Goal: Task Accomplishment & Management: Complete application form

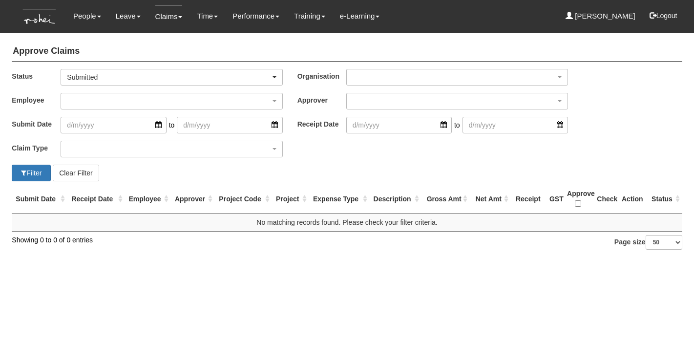
select select "50"
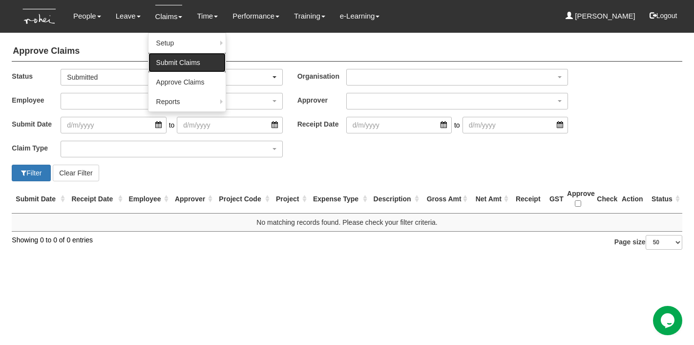
click at [173, 65] on link "Submit Claims" at bounding box center [187, 63] width 77 height 20
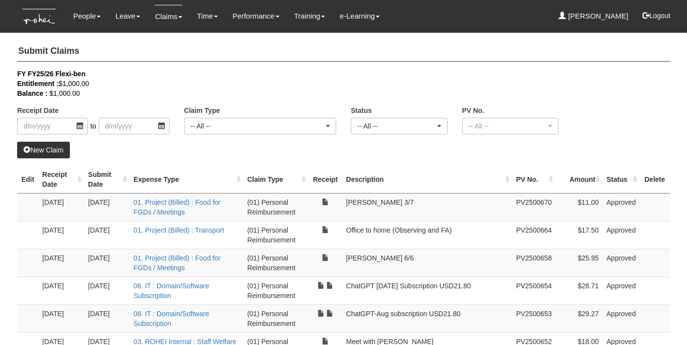
select select "50"
click at [80, 180] on th "Receipt Date" at bounding box center [62, 180] width 46 height 28
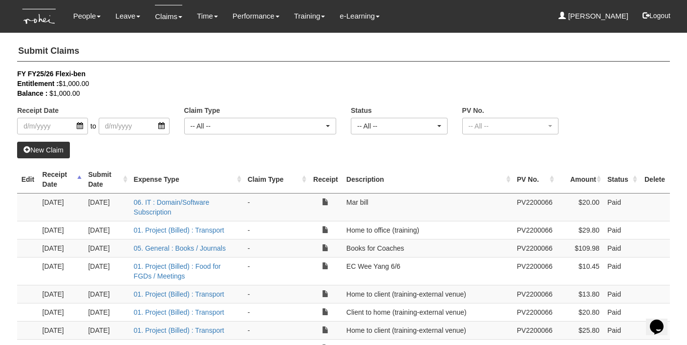
click at [80, 180] on th "Receipt Date" at bounding box center [62, 180] width 46 height 28
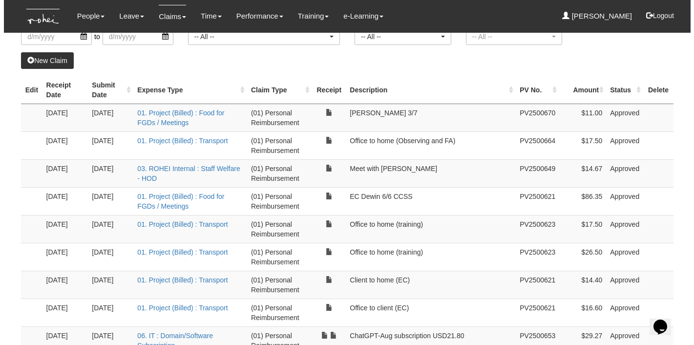
scroll to position [96, 0]
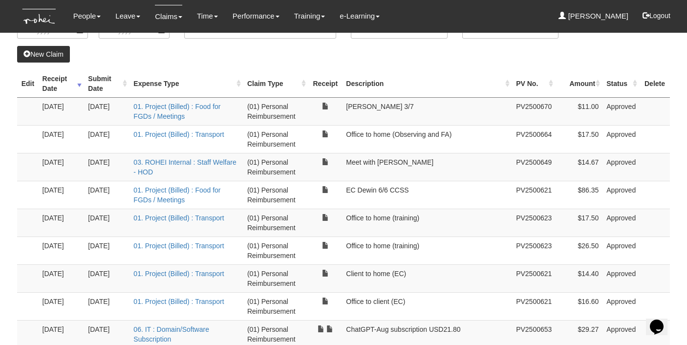
click at [46, 54] on link "New Claim" at bounding box center [43, 54] width 53 height 17
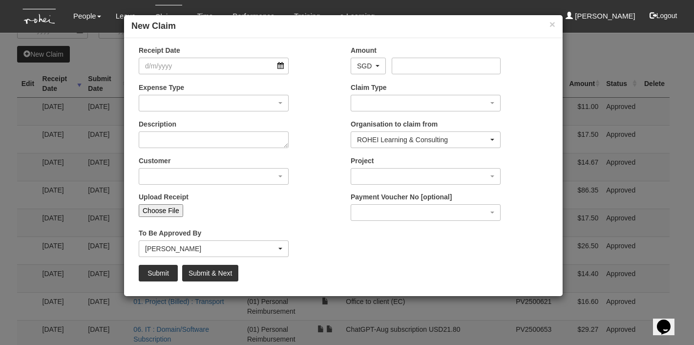
click at [162, 212] on input "Choose File" at bounding box center [161, 210] width 44 height 13
type input "C:\fakepath\Screenshot [DATE] 10.11.19 AM.png"
type input "Choose Another File"
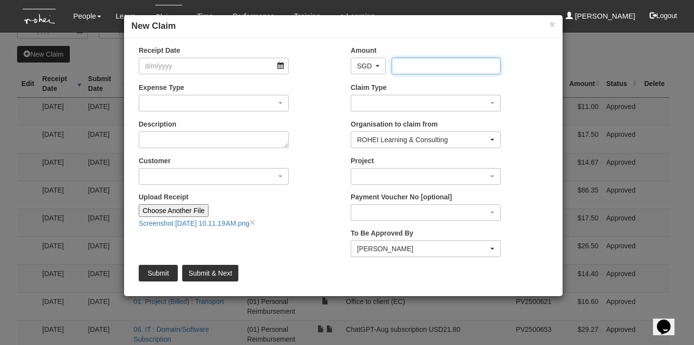
click at [437, 66] on input "Amount" at bounding box center [446, 66] width 108 height 17
type input "11"
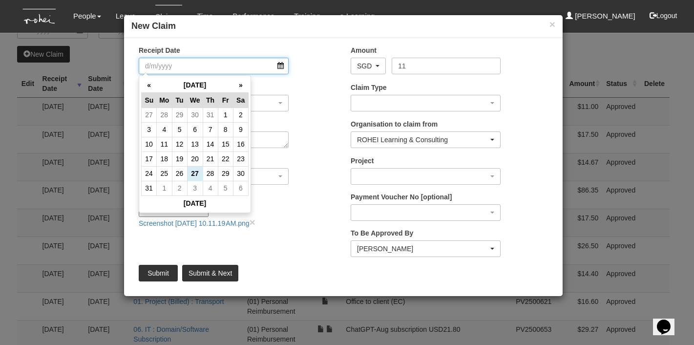
click at [278, 64] on input "Receipt Date" at bounding box center [214, 66] width 150 height 17
click at [209, 158] on td "21" at bounding box center [210, 158] width 15 height 15
type input "[DATE]"
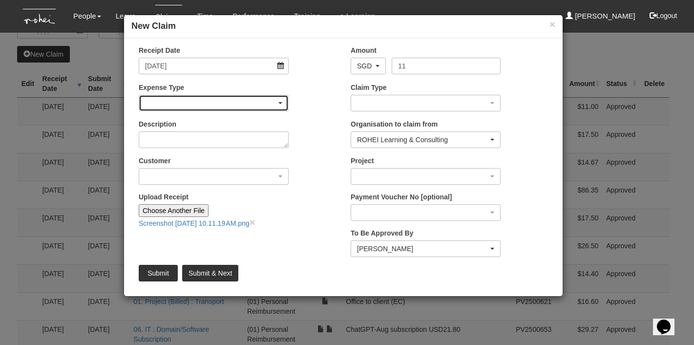
click at [254, 99] on div "button" at bounding box center [213, 103] width 149 height 16
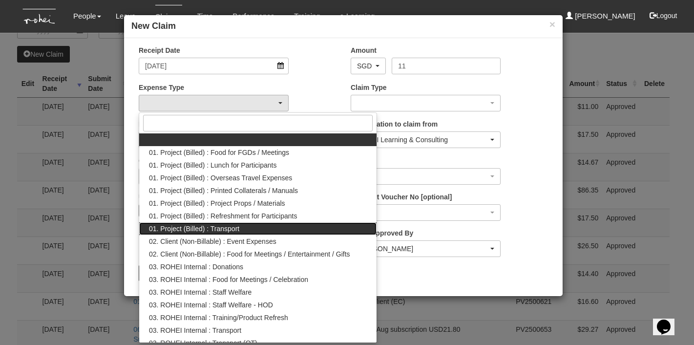
click at [249, 230] on link "01. Project (Billed) : Transport" at bounding box center [257, 228] width 237 height 13
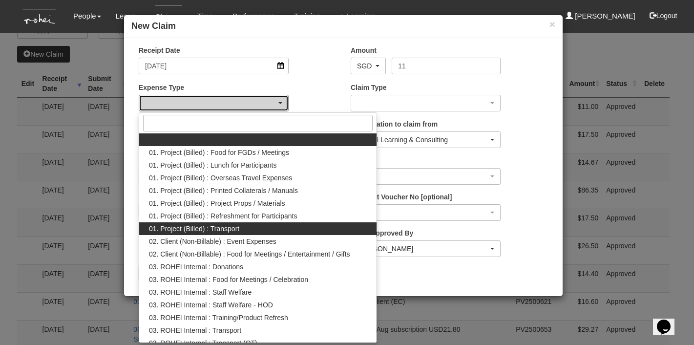
select select "135"
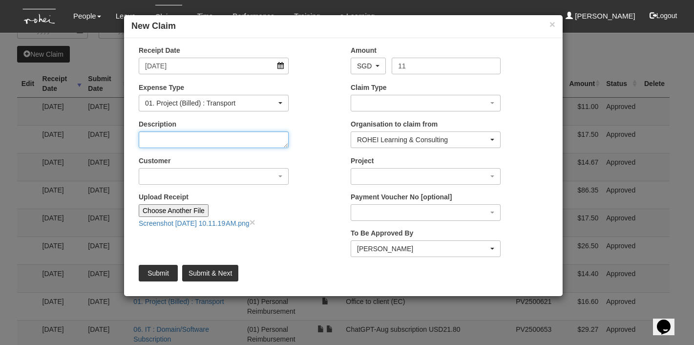
click at [212, 141] on textarea "Description" at bounding box center [214, 139] width 150 height 17
click at [192, 138] on textarea "EC Chemistry - [PERSON_NAME]" at bounding box center [214, 139] width 150 height 17
type textarea "EC Chemistry - MBS [PERSON_NAME]"
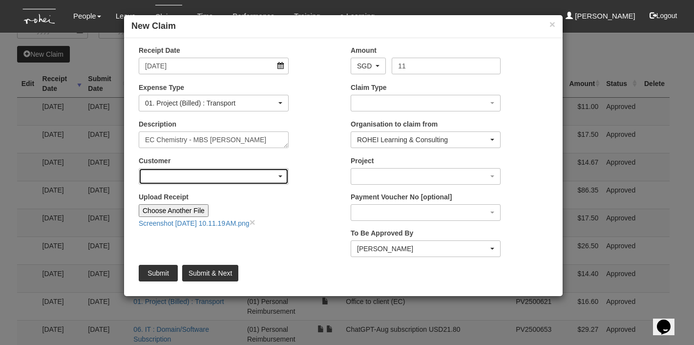
click at [280, 174] on div "button" at bounding box center [213, 177] width 149 height 16
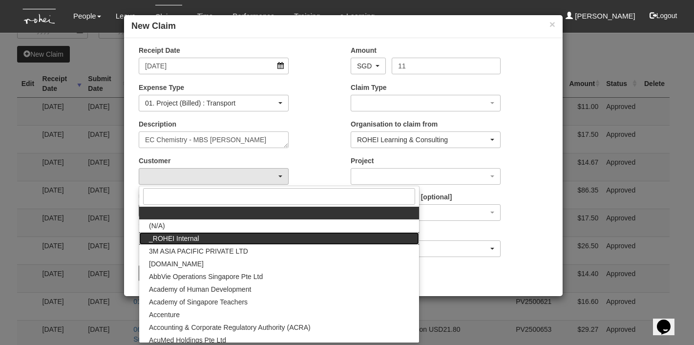
click at [271, 243] on link "_ROHEI Internal" at bounding box center [279, 238] width 280 height 13
select select "397"
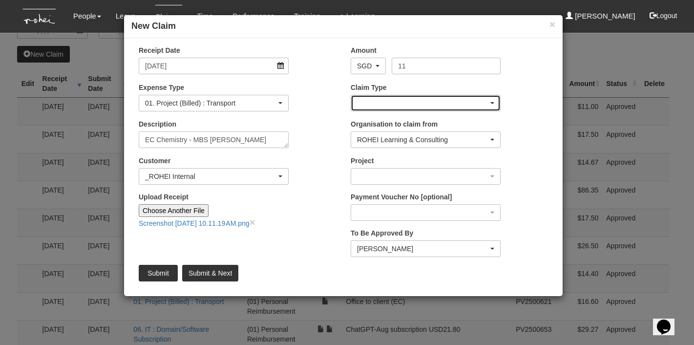
click at [469, 97] on div "button" at bounding box center [425, 103] width 149 height 16
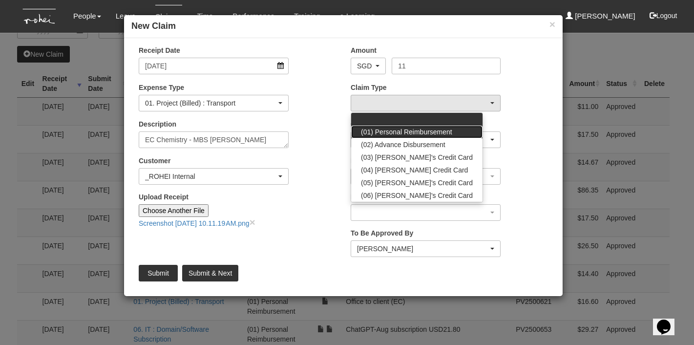
click at [450, 129] on span "(01) Personal Reimbursement" at bounding box center [406, 132] width 91 height 10
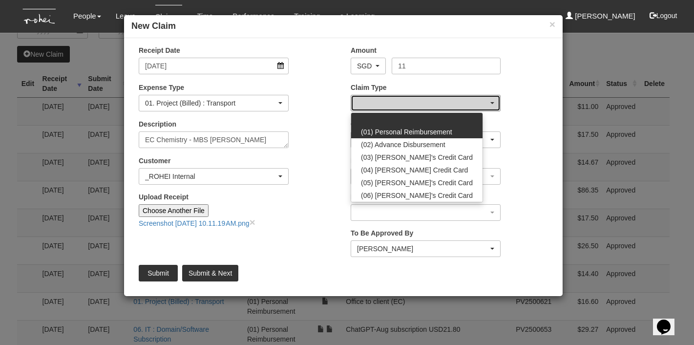
select select "14"
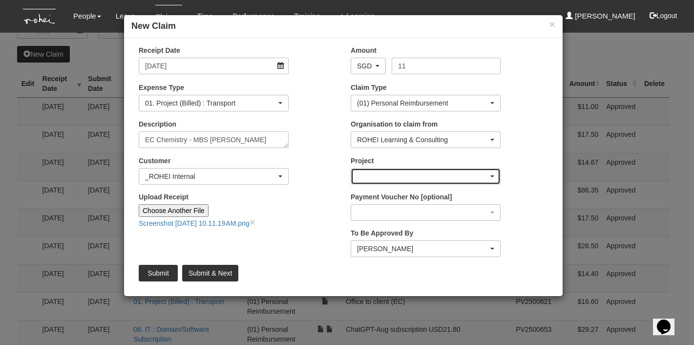
click at [488, 177] on div "button" at bounding box center [425, 177] width 149 height 16
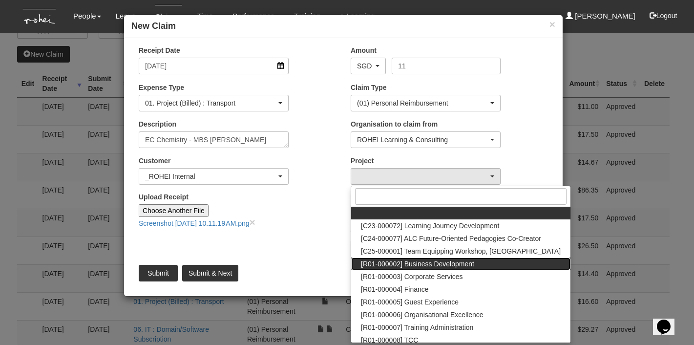
click at [453, 261] on span "[R01-000002] Business Development" at bounding box center [417, 264] width 113 height 10
select select "1480"
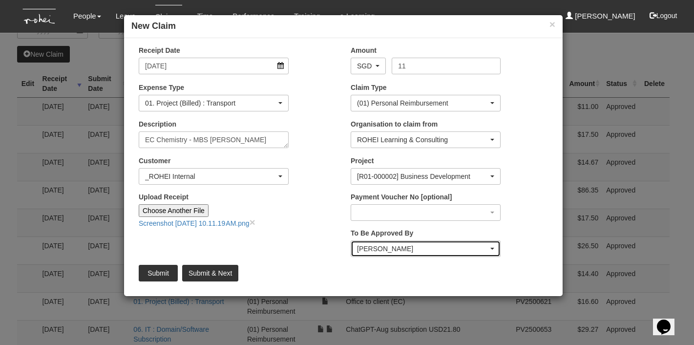
click at [467, 248] on div "[PERSON_NAME]" at bounding box center [422, 249] width 131 height 10
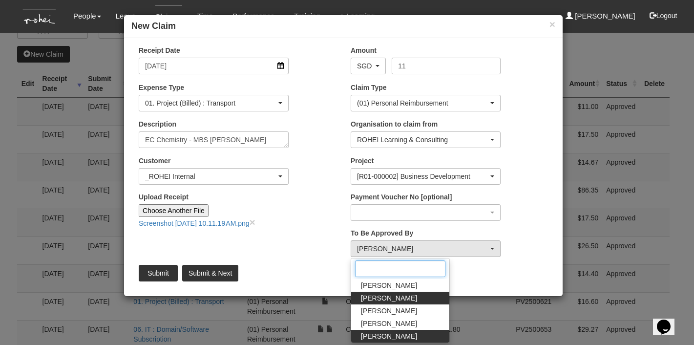
scroll to position [0, 0]
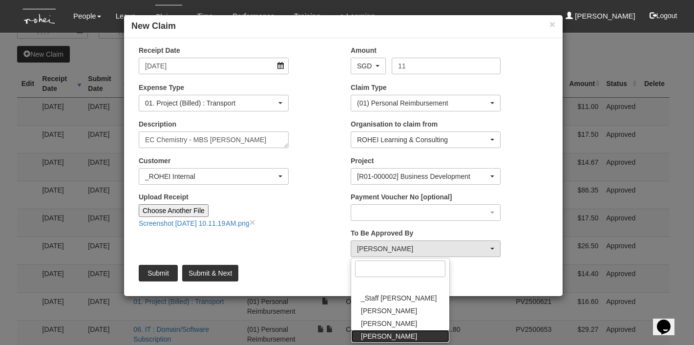
click at [390, 332] on span "[PERSON_NAME]" at bounding box center [389, 336] width 56 height 10
select select "edb3de3f-770e-4307-a283-f606937ddba3"
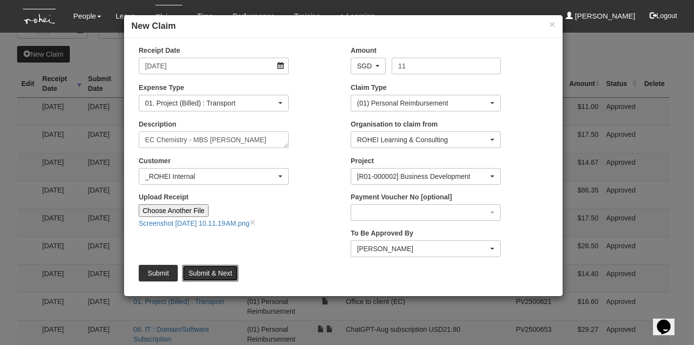
click at [217, 275] on input "Submit & Next" at bounding box center [210, 273] width 56 height 17
type input "Choose File"
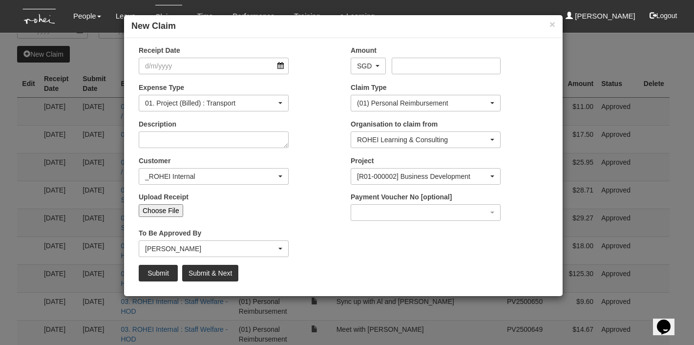
click at [158, 212] on input "Choose File" at bounding box center [161, 210] width 44 height 13
type input "C:\fakepath\Screenshot [DATE] 10.11.34 AM.png"
type input "Choose Another File"
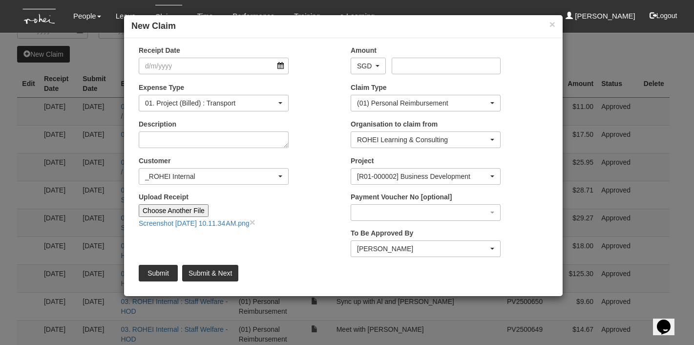
select select "50"
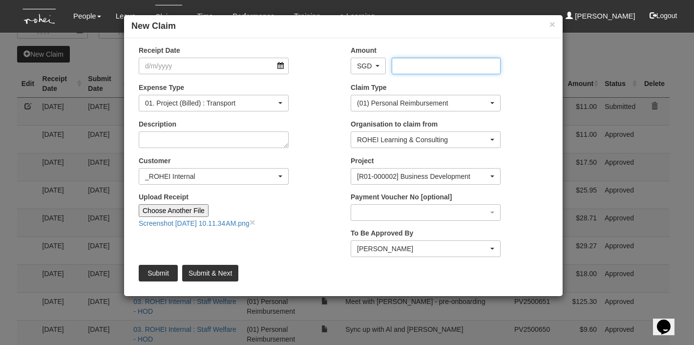
click at [430, 61] on input "Amount" at bounding box center [446, 66] width 108 height 17
type input "10.9"
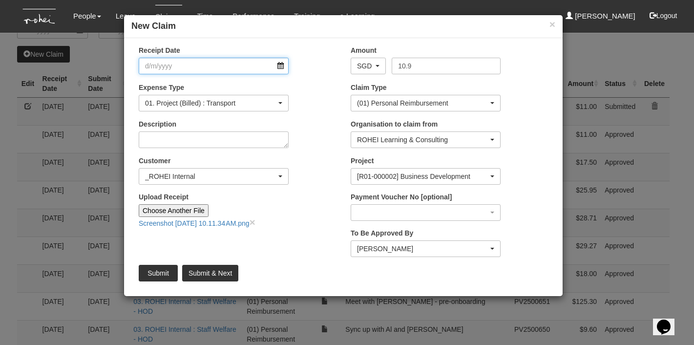
click at [258, 68] on input "Receipt Date" at bounding box center [214, 66] width 150 height 17
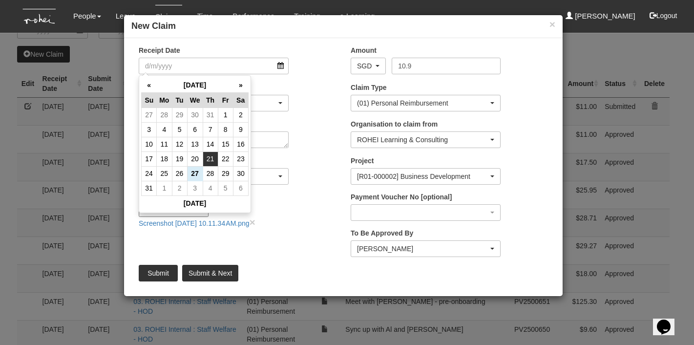
click at [211, 162] on td "21" at bounding box center [210, 158] width 15 height 15
type input "[DATE]"
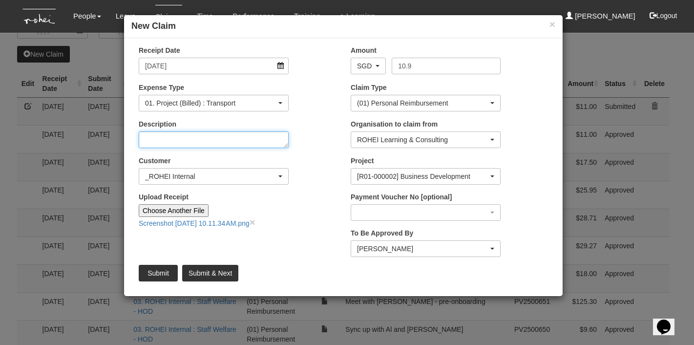
click at [234, 142] on textarea "Description" at bounding box center [214, 139] width 150 height 17
type textarea "EC Chemistry - MBS [PERSON_NAME]"
click at [221, 276] on input "Submit & Next" at bounding box center [210, 273] width 56 height 17
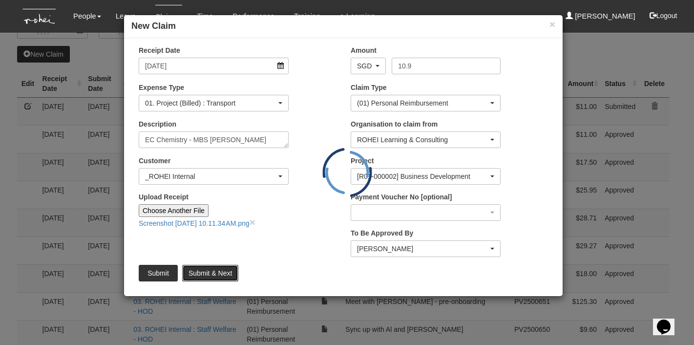
type input "Choose File"
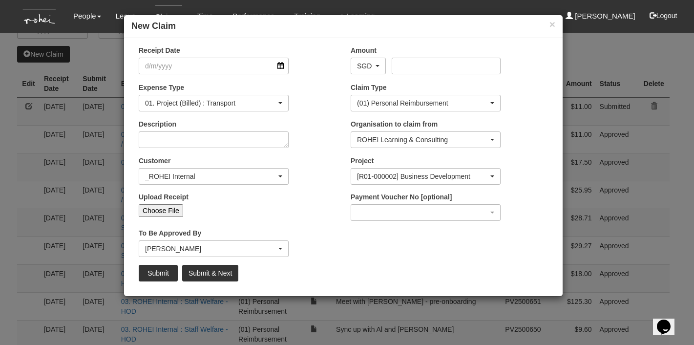
click at [165, 209] on input "Choose File" at bounding box center [161, 210] width 44 height 13
type input "C:\fakepath\20250821_161302-1.jpg"
type input "Choose Another File"
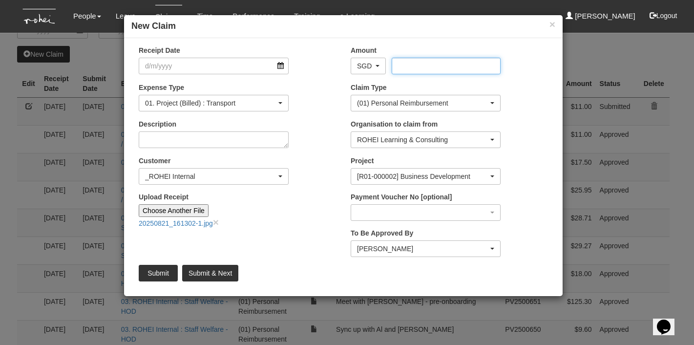
click at [417, 66] on input "Amount" at bounding box center [446, 66] width 108 height 17
type input "20"
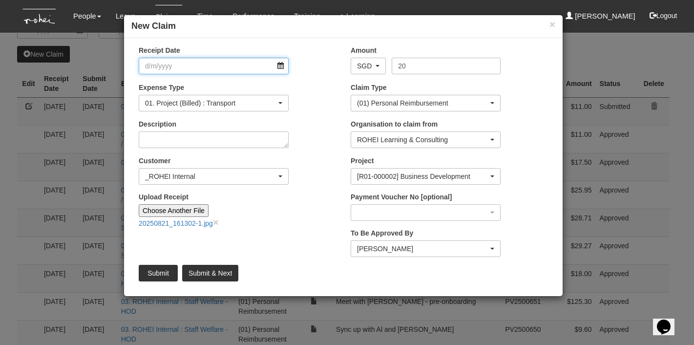
click at [239, 65] on input "Receipt Date" at bounding box center [214, 66] width 150 height 17
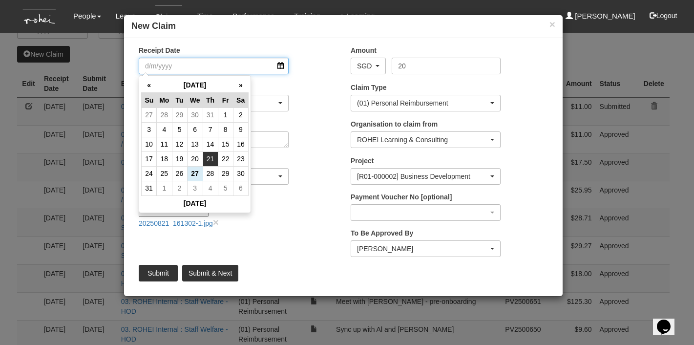
select select "50"
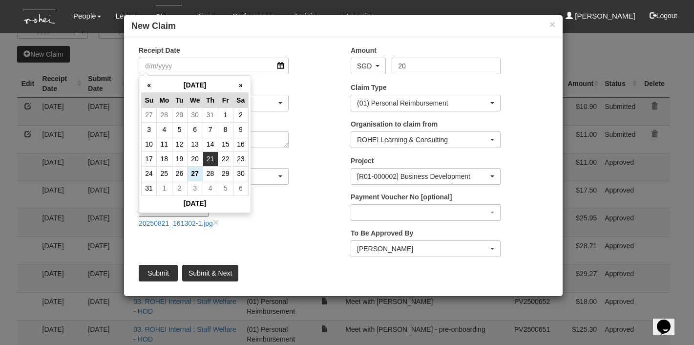
click at [211, 162] on td "21" at bounding box center [210, 158] width 15 height 15
type input "[DATE]"
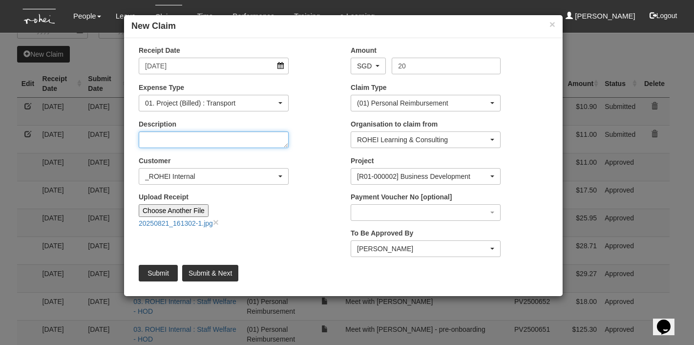
click at [211, 143] on textarea "Description" at bounding box center [214, 139] width 150 height 17
type textarea "EC Chemistry - MBS [PERSON_NAME]"
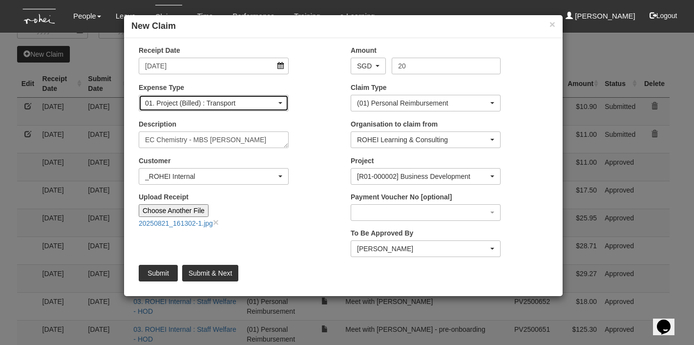
click at [278, 106] on div "01. Project (Billed) : Transport" at bounding box center [213, 103] width 137 height 10
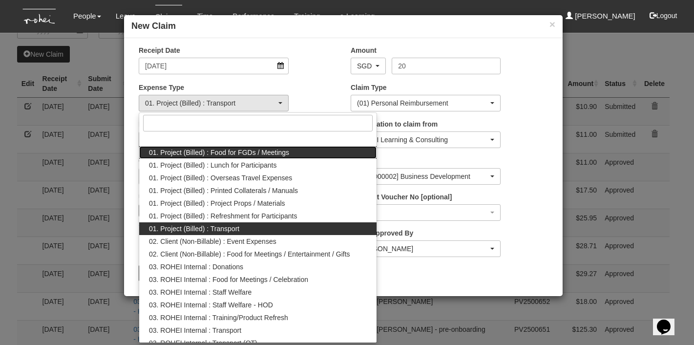
click at [265, 154] on span "01. Project (Billed) : Food for FGDs / Meetings" at bounding box center [219, 153] width 140 height 10
select select "106"
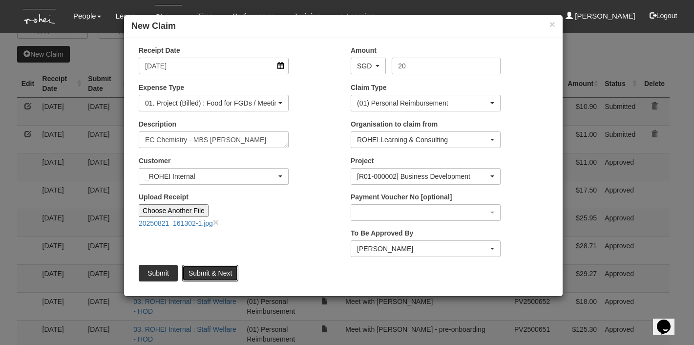
click at [211, 273] on input "Submit & Next" at bounding box center [210, 273] width 56 height 17
type input "Choose File"
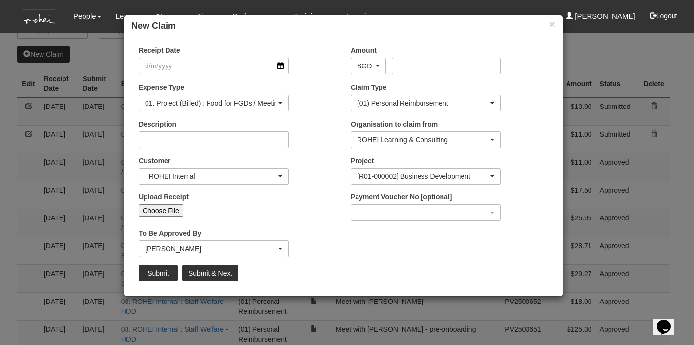
click at [148, 206] on input "Choose File" at bounding box center [161, 210] width 44 height 13
select select "50"
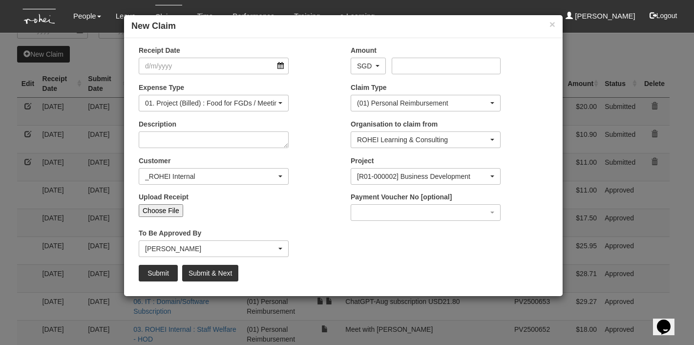
type input "C:\fakepath\Screenshot [DATE] 1.40.52 PM.png"
type input "Choose Another File"
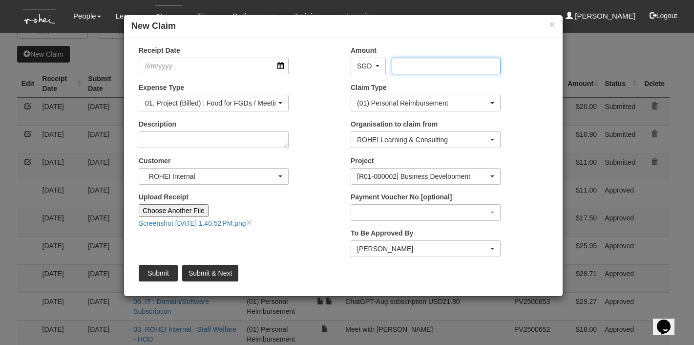
click at [413, 69] on input "Amount" at bounding box center [446, 66] width 108 height 17
type input "22"
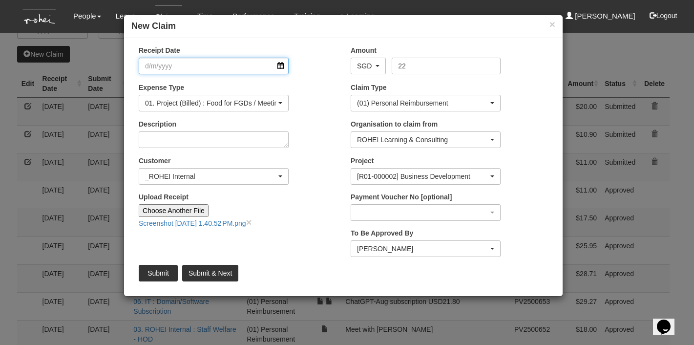
click at [196, 64] on input "Receipt Date" at bounding box center [214, 66] width 150 height 17
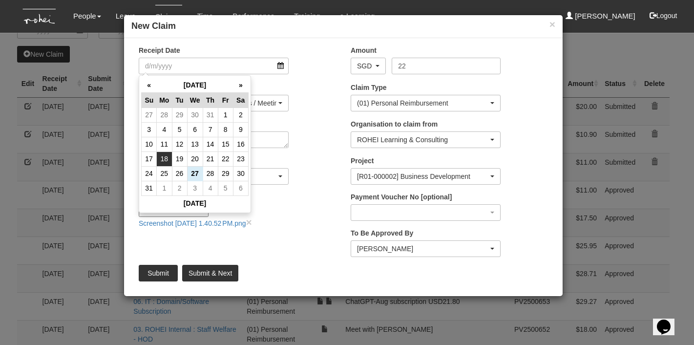
click at [168, 158] on td "18" at bounding box center [164, 158] width 15 height 15
type input "[DATE]"
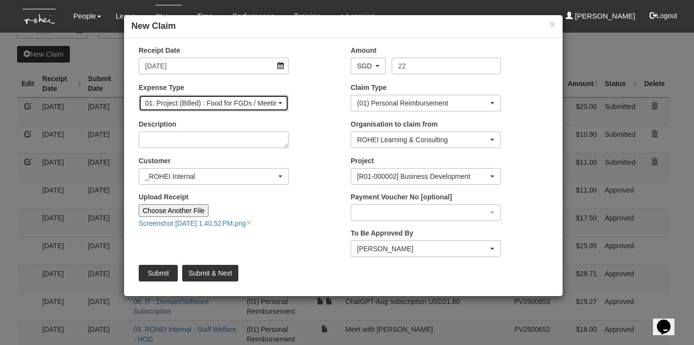
click at [275, 100] on div "01. Project (Billed) : Food for FGDs / Meetings" at bounding box center [210, 103] width 131 height 10
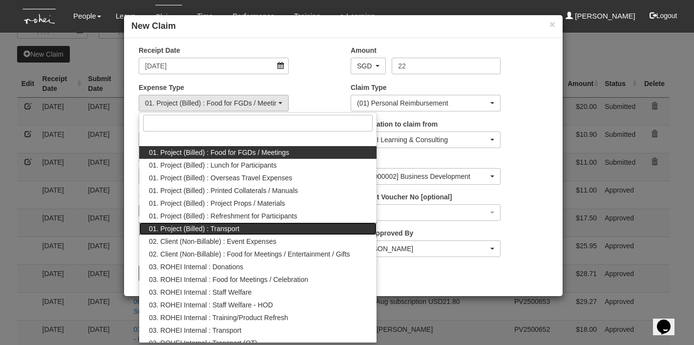
click at [247, 228] on link "01. Project (Billed) : Transport" at bounding box center [257, 228] width 237 height 13
select select "135"
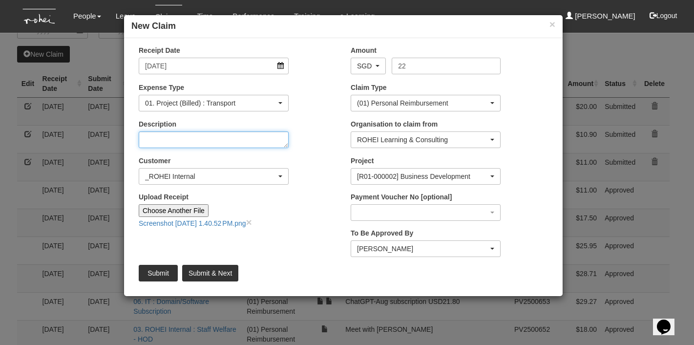
click at [199, 140] on textarea "Description" at bounding box center [214, 139] width 150 height 17
type textarea "Office to home (training)"
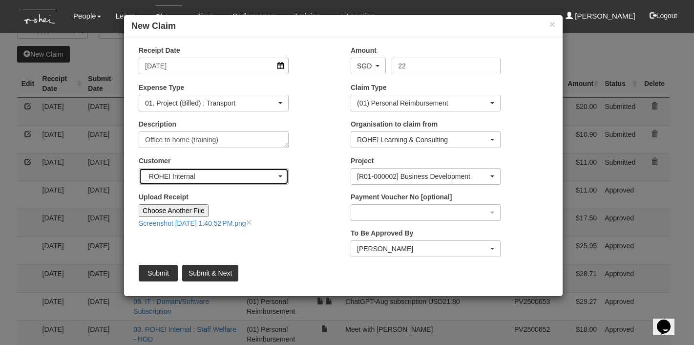
click at [273, 175] on div "_ROHEI Internal" at bounding box center [210, 176] width 131 height 10
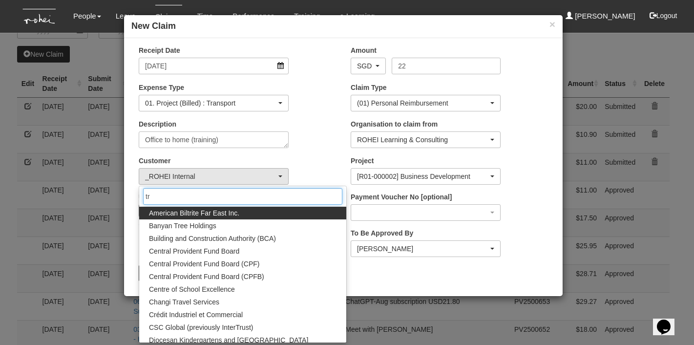
type input "t"
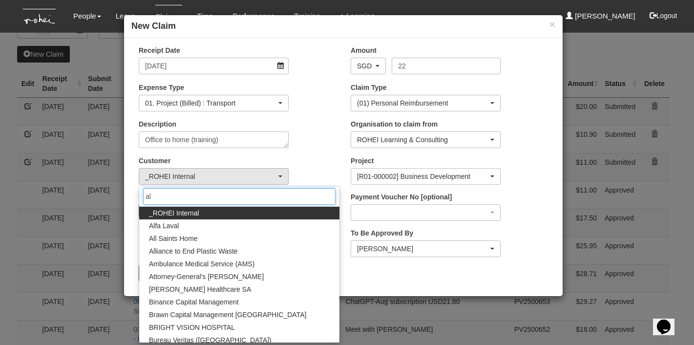
type input "a"
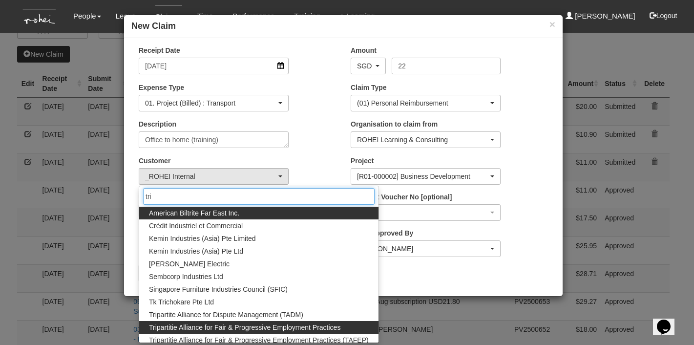
type input "tri"
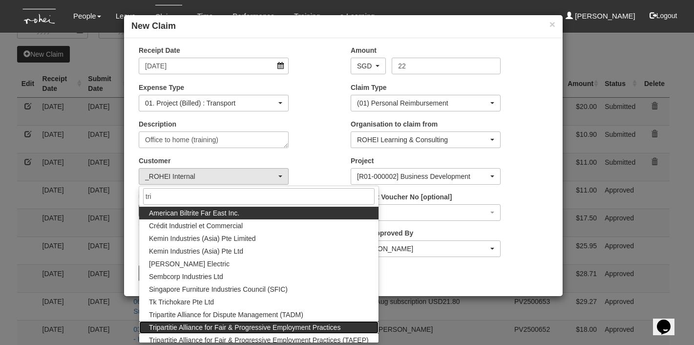
click at [238, 329] on span "Tripartitie Alliance for Fair & Progressive Employment Practices" at bounding box center [244, 327] width 191 height 10
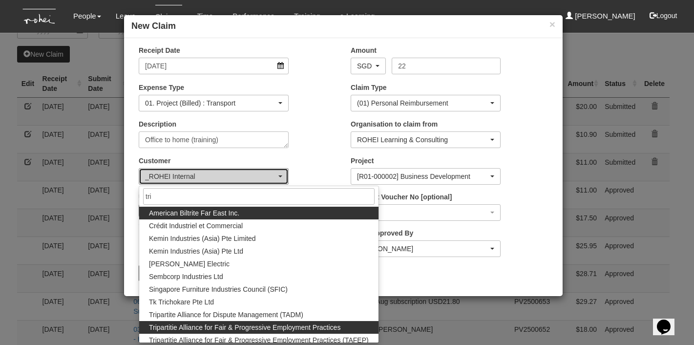
select select "159"
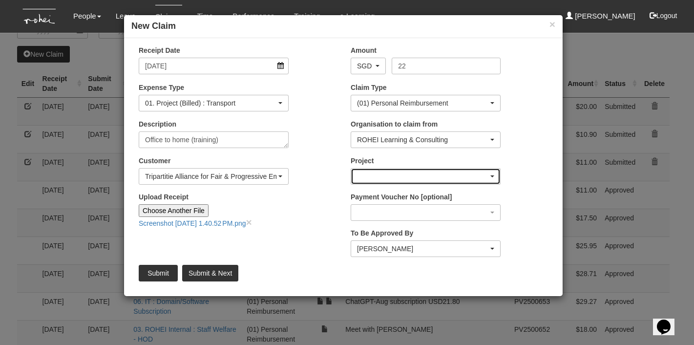
click at [466, 180] on div "button" at bounding box center [425, 177] width 149 height 16
click at [463, 176] on div "button" at bounding box center [425, 177] width 149 height 16
click at [361, 172] on div "button" at bounding box center [425, 177] width 149 height 16
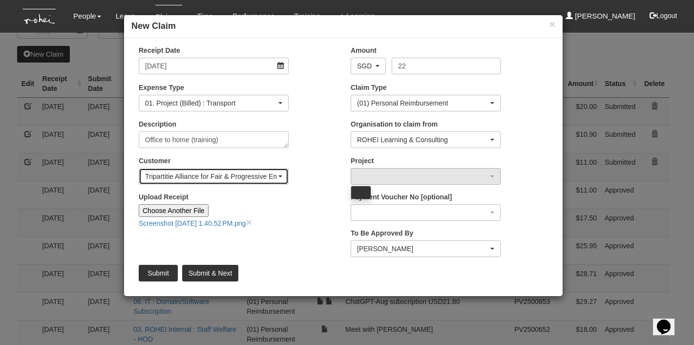
click at [273, 174] on div "Tripartitie Alliance for Fair & Progressive Employment Practices" at bounding box center [210, 176] width 131 height 10
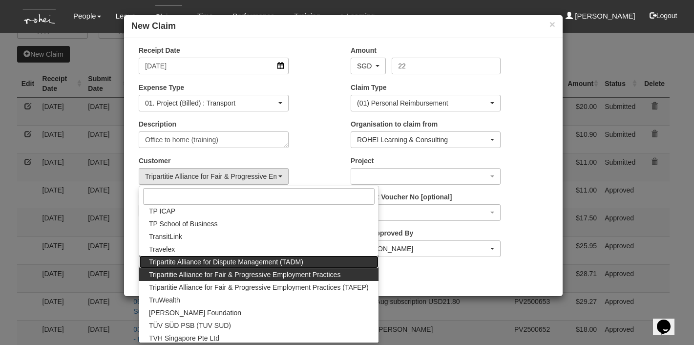
click at [263, 258] on span "Tripartite Alliance for Dispute Management (TADM)" at bounding box center [226, 262] width 154 height 10
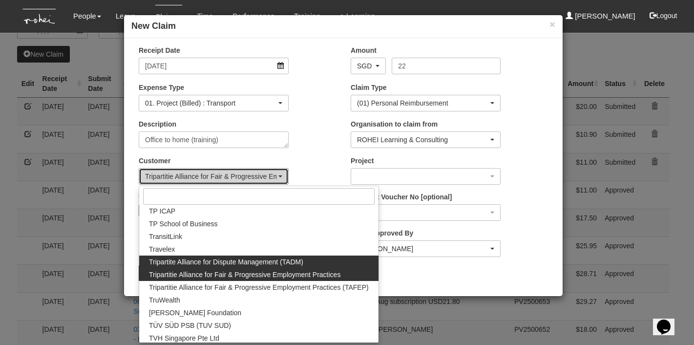
scroll to position [0, 0]
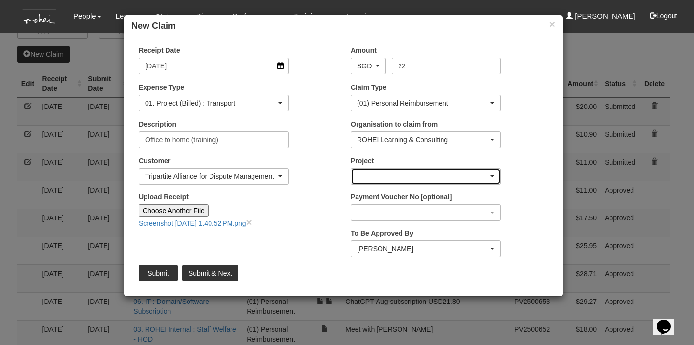
click at [396, 178] on div "button" at bounding box center [425, 177] width 149 height 16
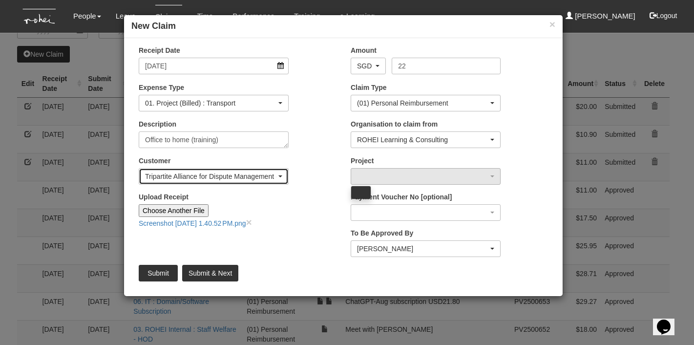
click at [266, 177] on div "Tripartite Alliance for Dispute Management (TADM)" at bounding box center [210, 176] width 131 height 10
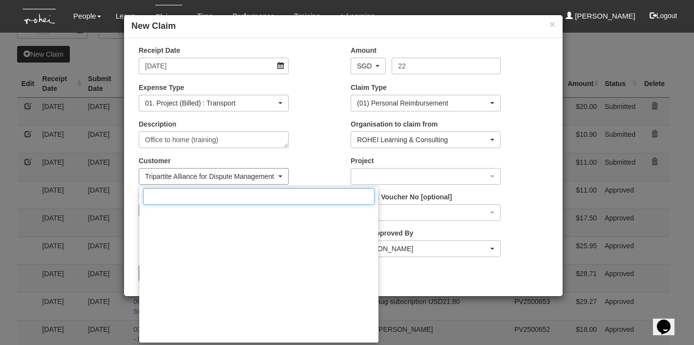
scroll to position [9731, 0]
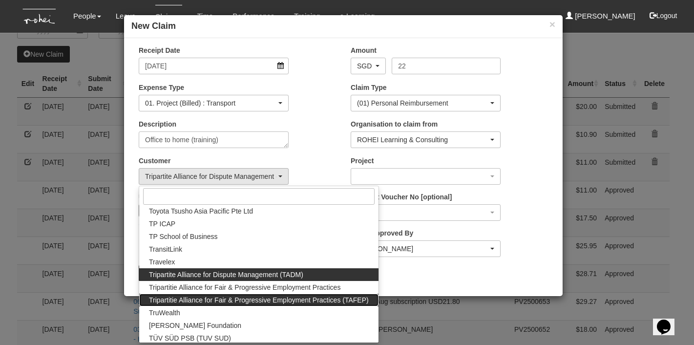
click at [293, 300] on span "Tripartitie Alliance for Fair & Progressive Employment Practices (TAFEP)" at bounding box center [259, 300] width 220 height 10
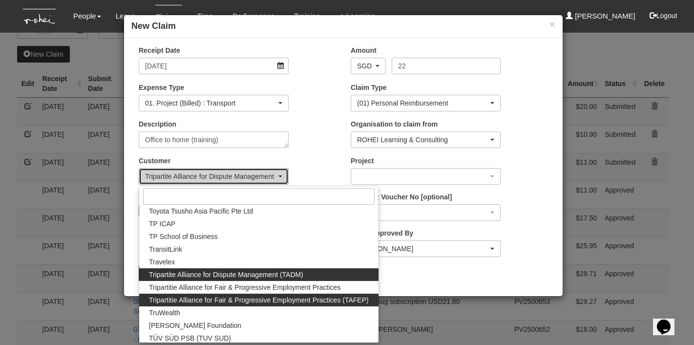
select select "753"
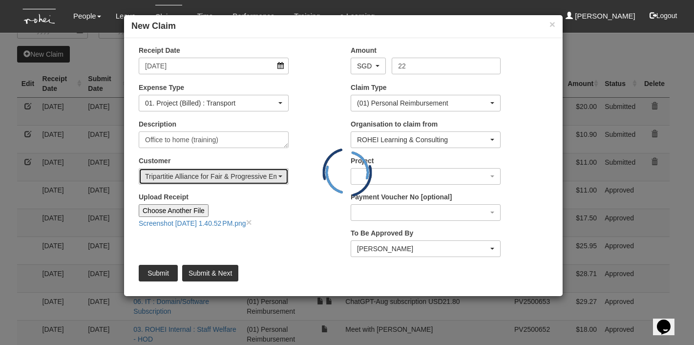
scroll to position [0, 0]
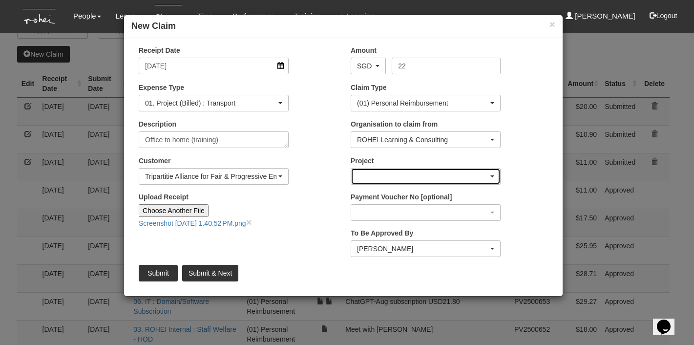
click at [386, 181] on div "button" at bounding box center [425, 177] width 149 height 16
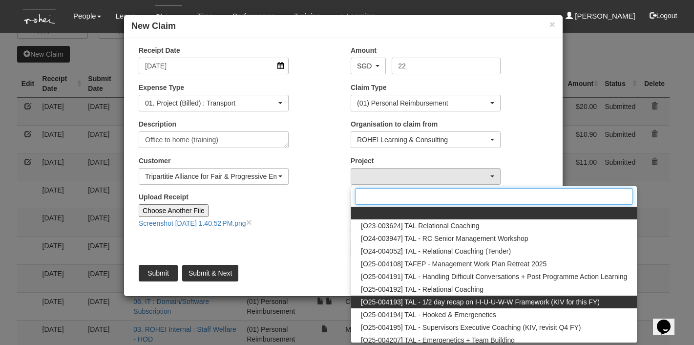
scroll to position [4, 0]
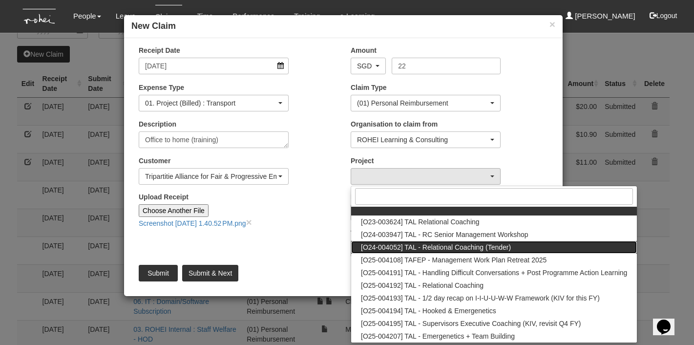
click at [451, 249] on span "[O24-004052] TAL - Relational Coaching (Tender)" at bounding box center [436, 247] width 150 height 10
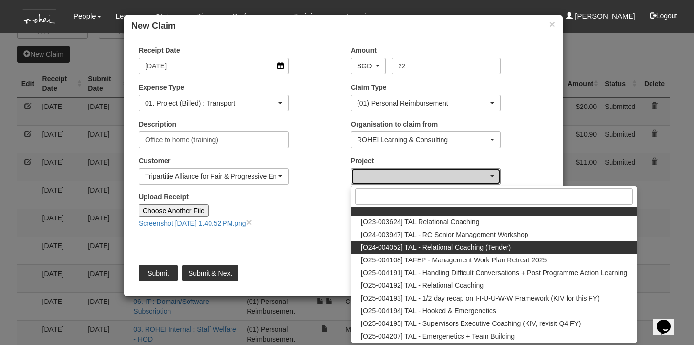
select select "2681"
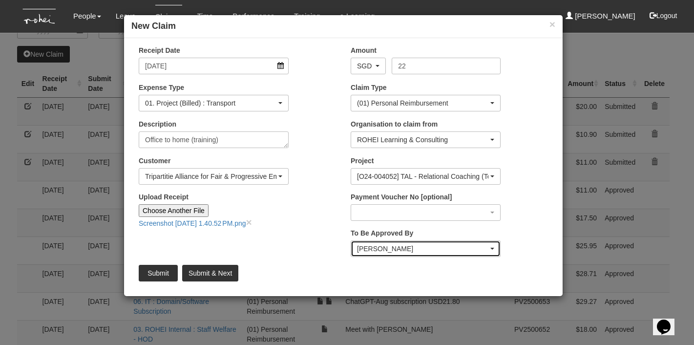
click at [439, 248] on div "[PERSON_NAME]" at bounding box center [422, 249] width 131 height 10
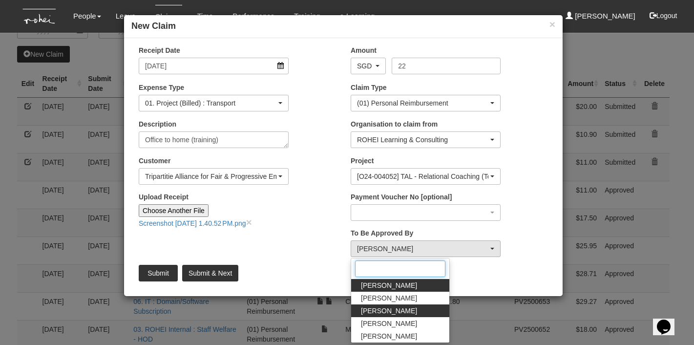
scroll to position [20, 0]
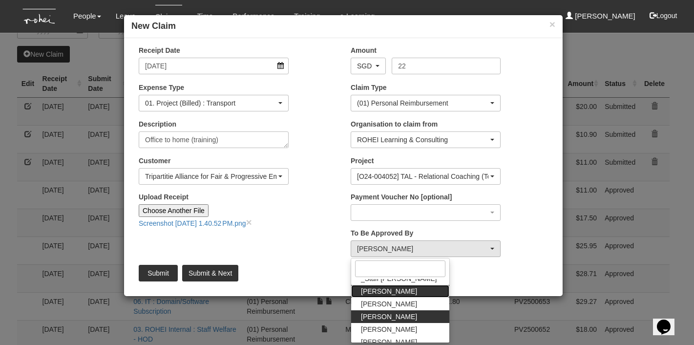
click at [374, 285] on link "[PERSON_NAME]" at bounding box center [400, 291] width 98 height 13
select select "bab5243c-beed-41fc-b362-49a7e6e66dc1"
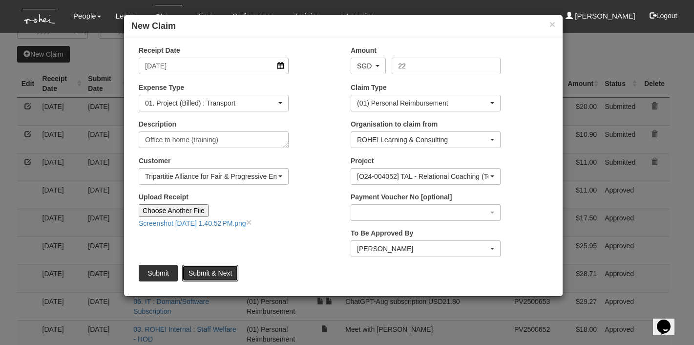
click at [225, 273] on input "Submit & Next" at bounding box center [210, 273] width 56 height 17
type input "Choose File"
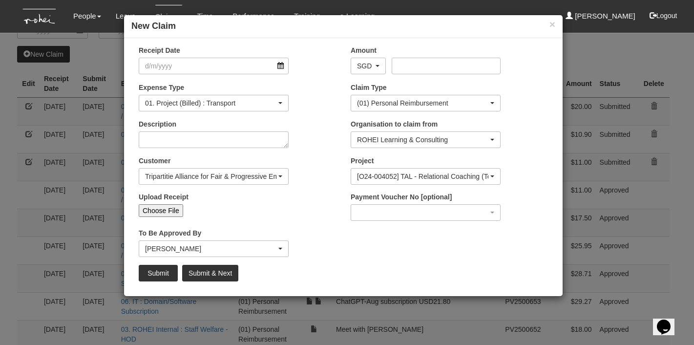
click at [172, 209] on input "Choose File" at bounding box center [161, 210] width 44 height 13
select select "50"
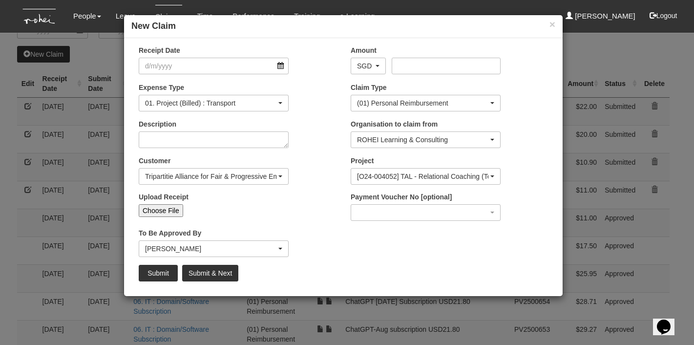
type input "C:\fakepath\Screenshot [DATE] 1.41.28 PM.png"
type input "Choose Another File"
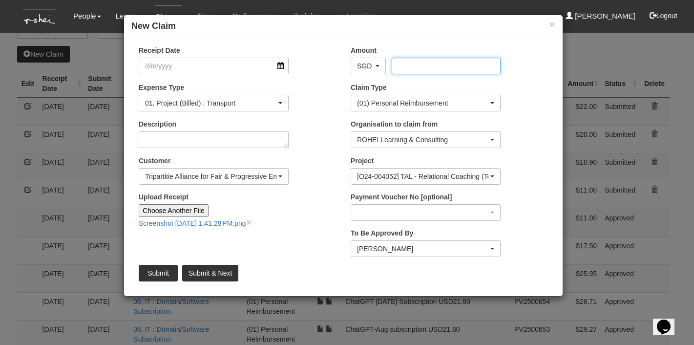
click at [403, 64] on input "Amount" at bounding box center [446, 66] width 108 height 17
type input "16.4"
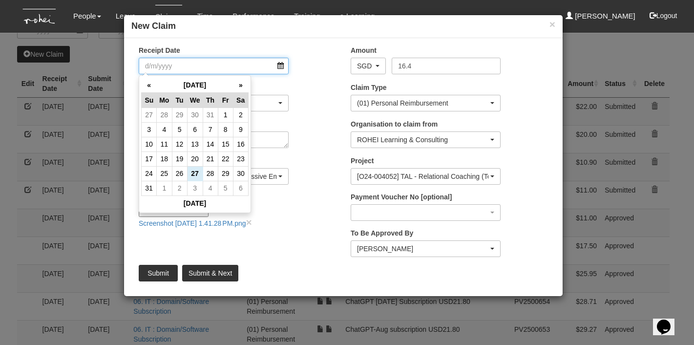
click at [267, 71] on input "Receipt Date" at bounding box center [214, 66] width 150 height 17
click at [224, 142] on td "15" at bounding box center [225, 144] width 15 height 15
type input "[DATE]"
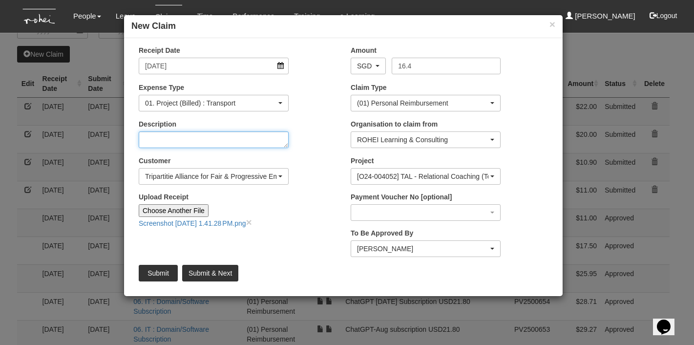
click at [270, 143] on textarea "Description" at bounding box center [214, 139] width 150 height 17
type textarea "E"
type textarea "Client to home (EC)"
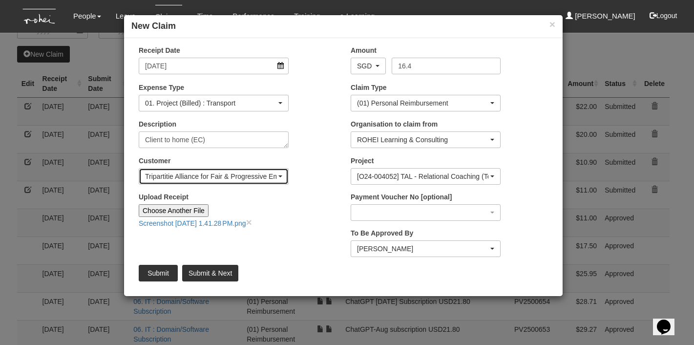
click at [278, 177] on div "Tripartitie Alliance for Fair & Progressive Employment Practices (TAFEP)" at bounding box center [213, 176] width 137 height 10
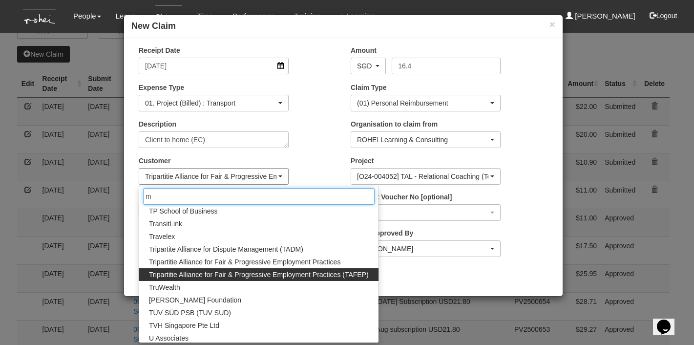
scroll to position [0, 0]
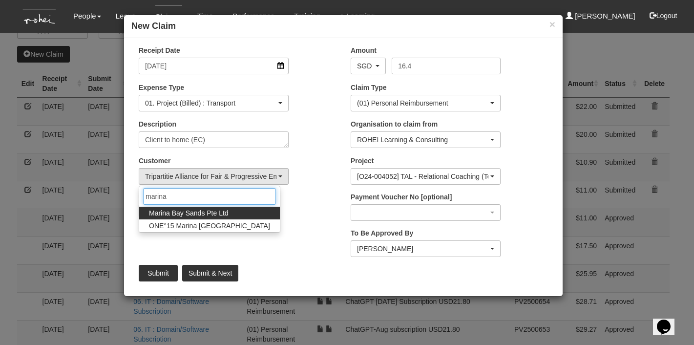
type input "marina"
click at [221, 211] on span "Marina Bay Sands Pte Ltd" at bounding box center [189, 213] width 80 height 10
select select "85"
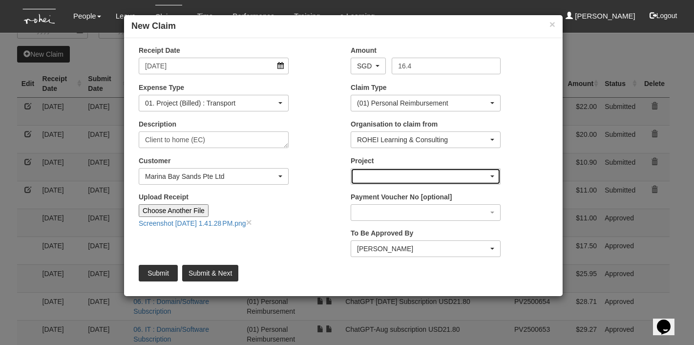
click at [417, 176] on div "button" at bounding box center [425, 177] width 149 height 16
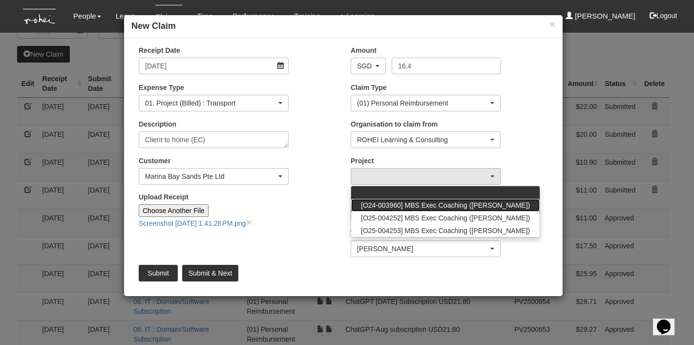
click at [417, 203] on span "[O24-003960] MBS Exec Coaching ([PERSON_NAME])" at bounding box center [445, 205] width 169 height 10
select select "2653"
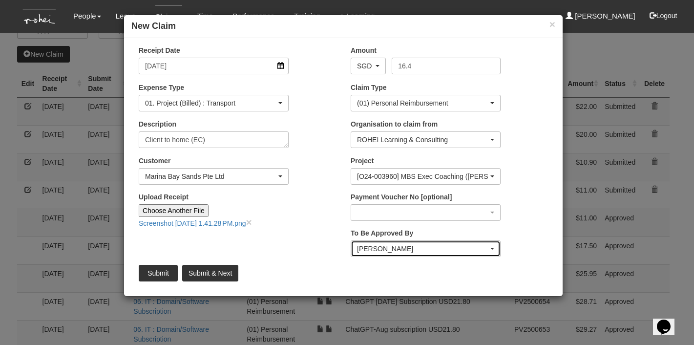
click at [495, 249] on div "[PERSON_NAME]" at bounding box center [425, 249] width 149 height 16
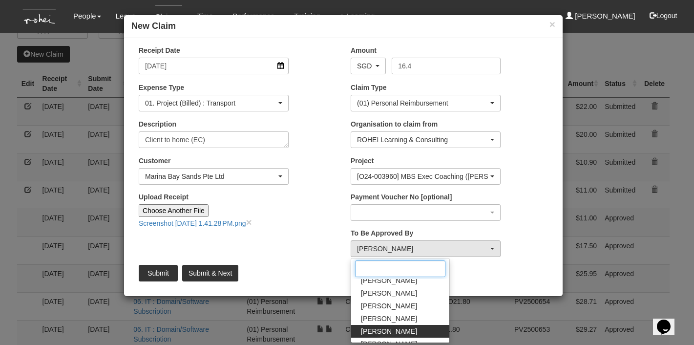
scroll to position [62, 0]
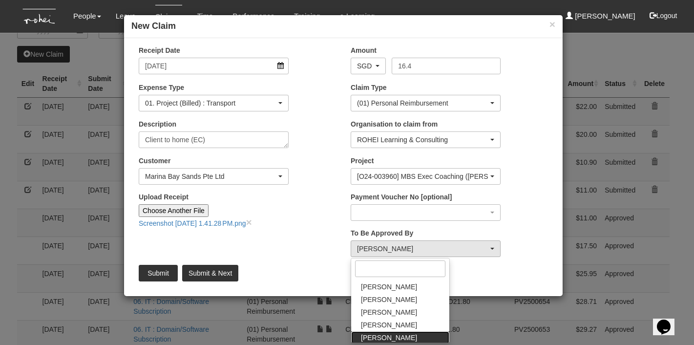
click at [395, 334] on link "[PERSON_NAME]" at bounding box center [400, 337] width 98 height 13
select select "f331697c-cbb2-464d-abb4-1ca8aa6cad1d"
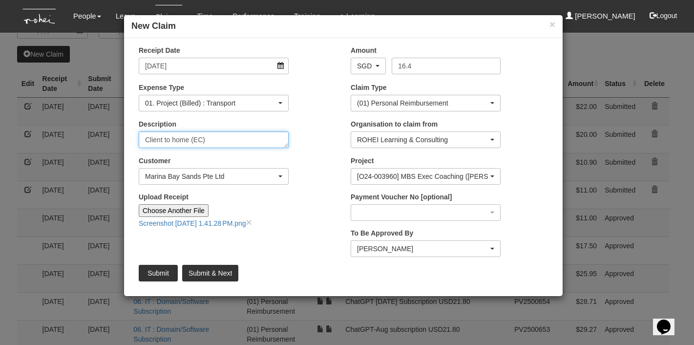
click at [238, 139] on textarea "Client to home (EC)" at bounding box center [214, 139] width 150 height 17
type textarea "Client to home (EC) Completion Meeting with RO"
click at [204, 273] on input "Submit & Next" at bounding box center [210, 273] width 56 height 17
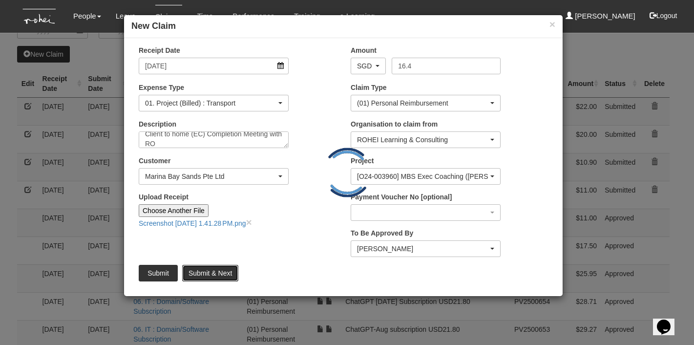
type input "Choose File"
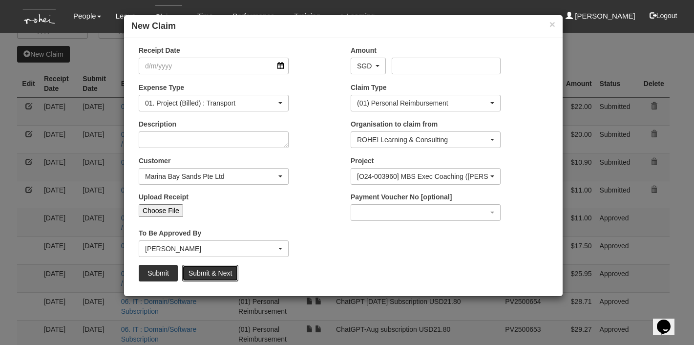
scroll to position [0, 0]
click at [162, 211] on input "Choose File" at bounding box center [161, 210] width 44 height 13
select select "50"
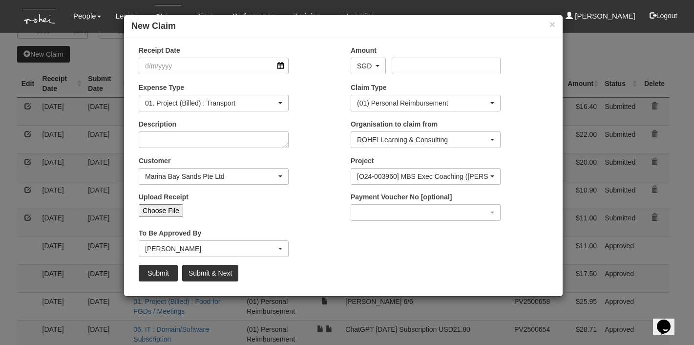
type input "C:\fakepath\Screenshot [DATE] 1.41.58 PM.png"
type input "Choose Another File"
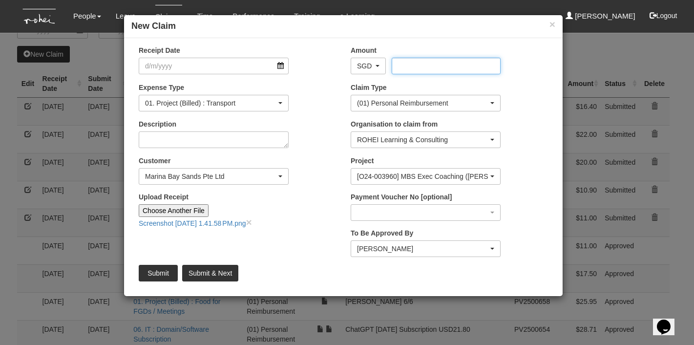
click at [441, 64] on input "Amount" at bounding box center [446, 66] width 108 height 17
type input "18.2"
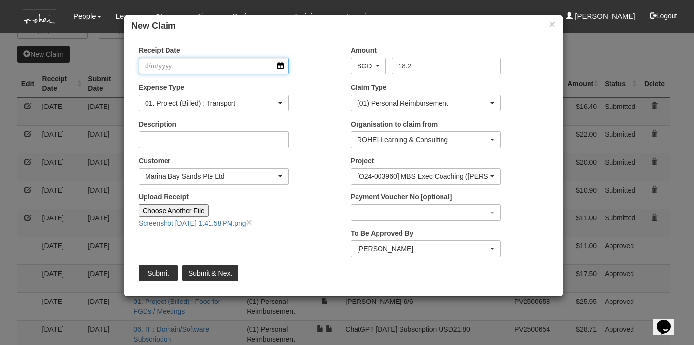
click at [255, 68] on input "Receipt Date" at bounding box center [214, 66] width 150 height 17
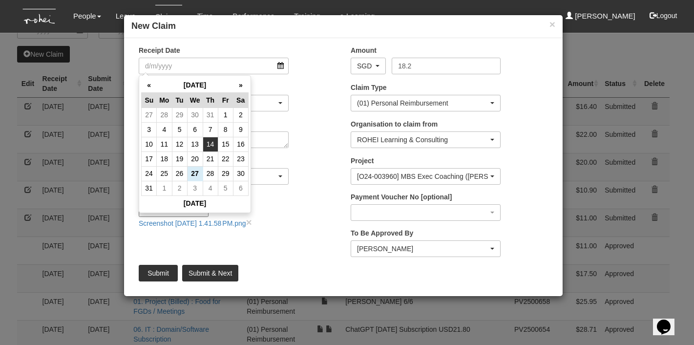
click at [210, 144] on td "14" at bounding box center [210, 144] width 15 height 15
type input "[DATE]"
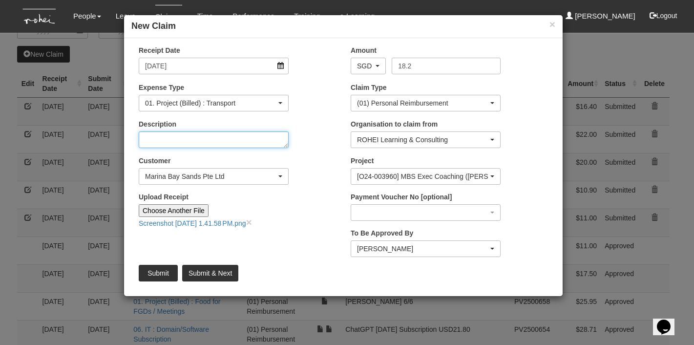
click at [245, 138] on textarea "Description" at bounding box center [214, 139] width 150 height 17
type textarea "Office to home (training)"
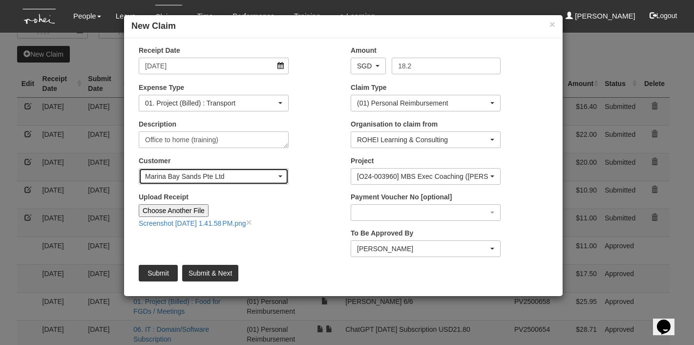
click at [283, 177] on div "Marina Bay Sands Pte Ltd" at bounding box center [213, 177] width 149 height 16
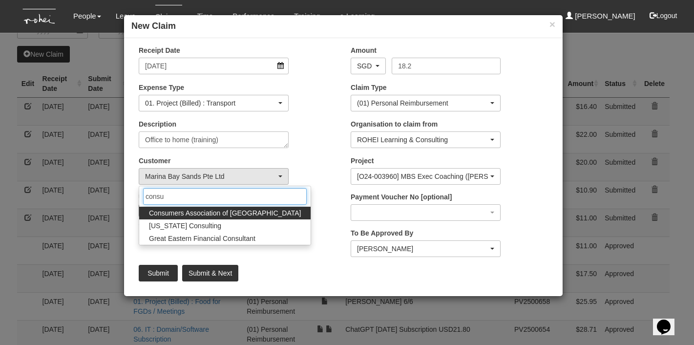
type input "consu"
click at [236, 213] on span "Consumers Association of [GEOGRAPHIC_DATA]" at bounding box center [225, 213] width 152 height 10
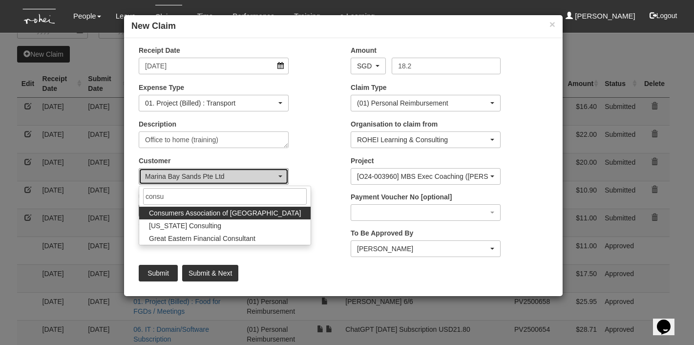
select select "826"
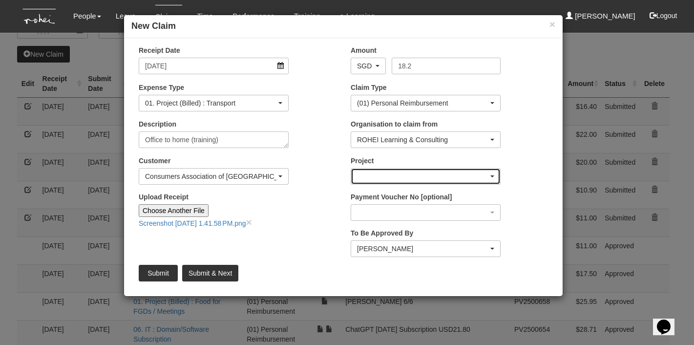
click at [371, 177] on div "button" at bounding box center [425, 177] width 149 height 16
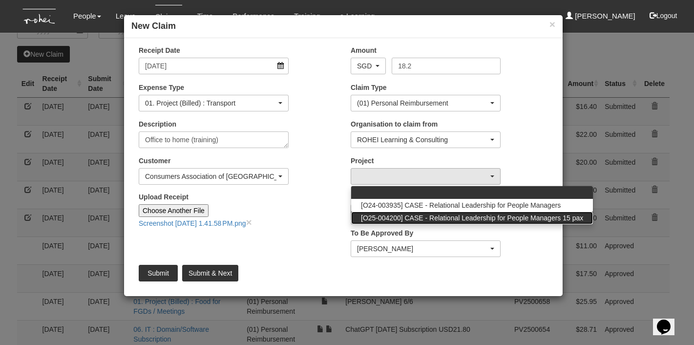
click at [491, 216] on span "[O25-004200] CASE - Relational Leadership for People Managers 15 pax" at bounding box center [472, 218] width 222 height 10
select select "2821"
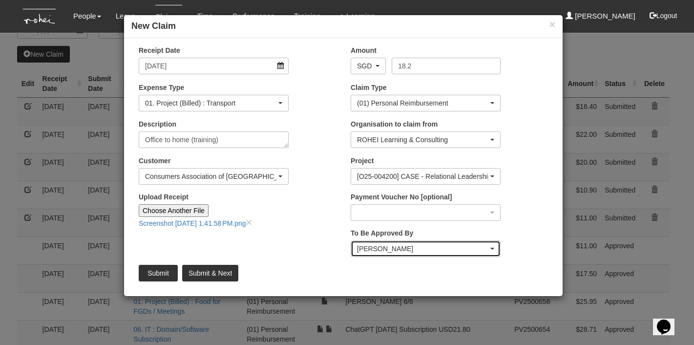
click at [491, 248] on span "button" at bounding box center [492, 249] width 4 height 2
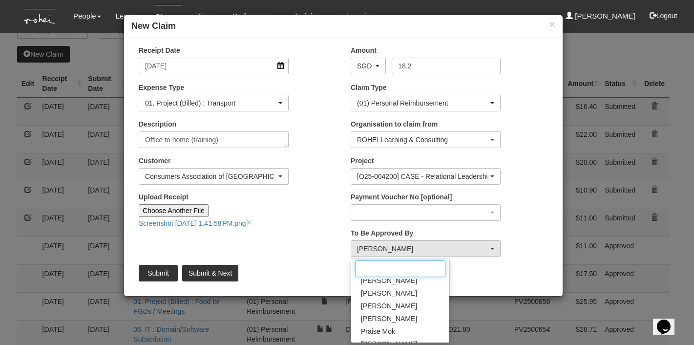
scroll to position [190, 0]
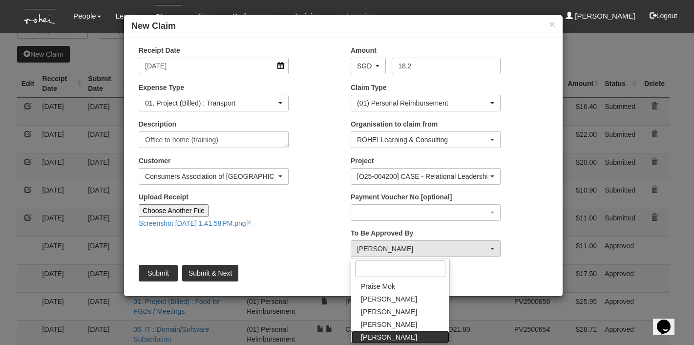
click at [397, 336] on span "[PERSON_NAME]" at bounding box center [389, 337] width 56 height 10
select select "5e225cdc-7ce9-465a-9503-99e8ed4cc44e"
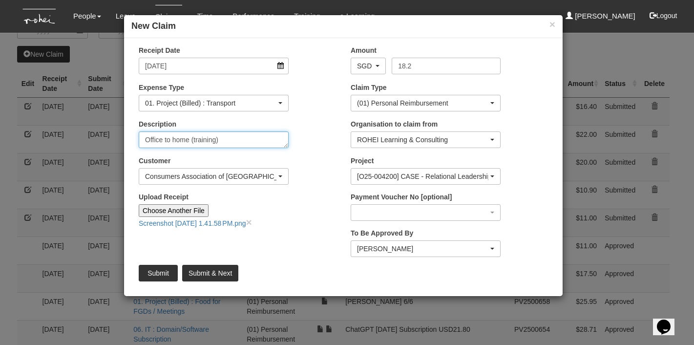
click at [201, 142] on textarea "Office to home (training)" at bounding box center [214, 139] width 150 height 17
type textarea "Office to home (FA + Observation)"
click at [215, 277] on input "Submit & Next" at bounding box center [210, 273] width 56 height 17
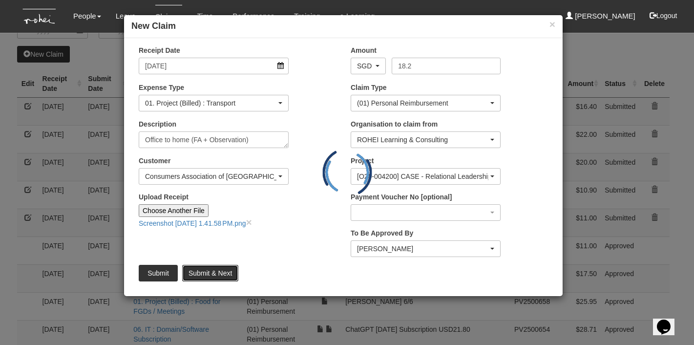
type input "Choose File"
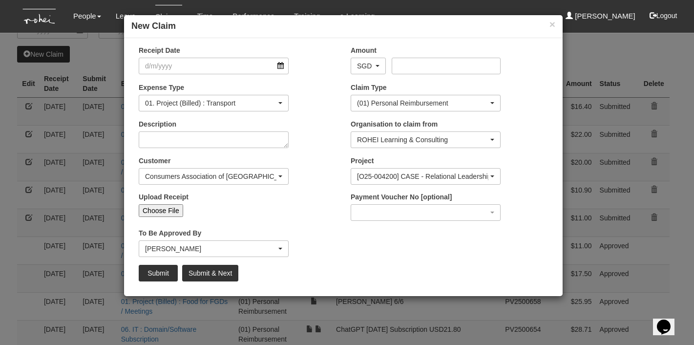
click at [153, 207] on input "Choose File" at bounding box center [161, 210] width 44 height 13
select select "50"
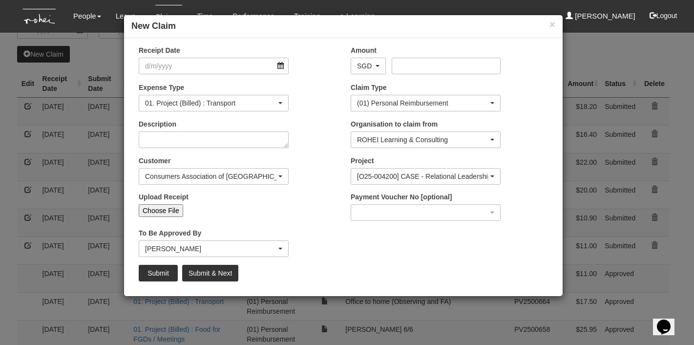
type input "C:\fakepath\Screenshot [DATE] 8.32.22 AM.png"
type input "Choose Another File"
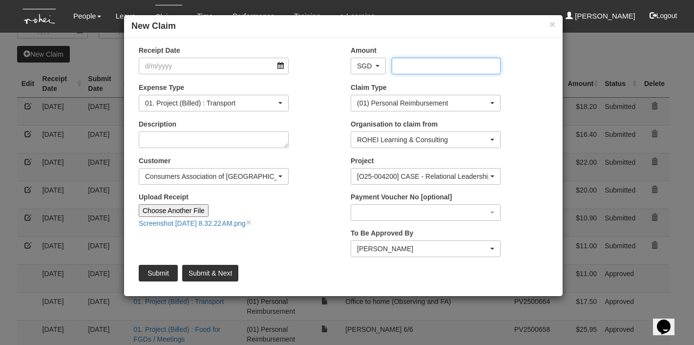
click at [414, 69] on input "Amount" at bounding box center [446, 66] width 108 height 17
type input "17.5"
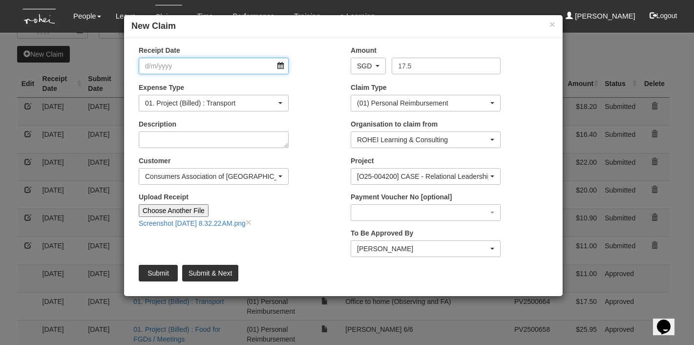
click at [234, 72] on input "Receipt Date" at bounding box center [214, 66] width 150 height 17
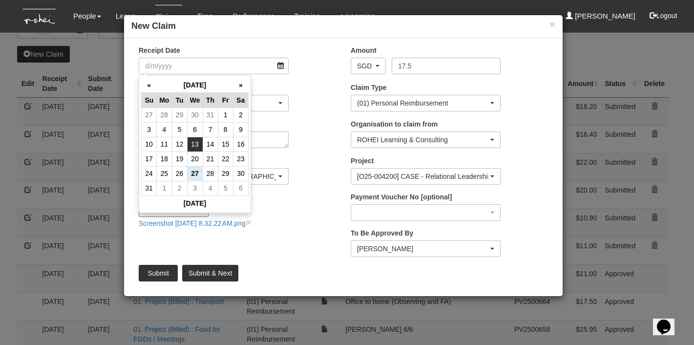
click at [196, 139] on td "13" at bounding box center [195, 144] width 16 height 15
type input "[DATE]"
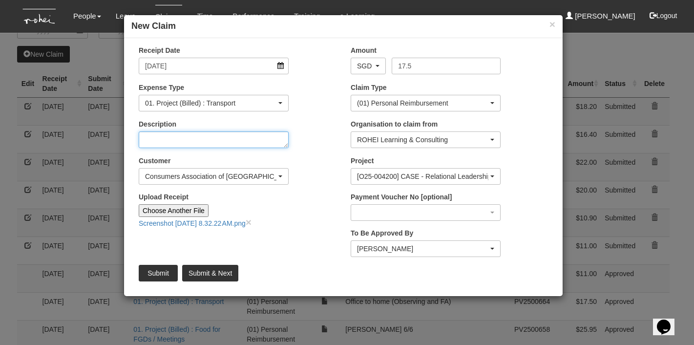
click at [204, 138] on textarea "Description" at bounding box center [214, 139] width 150 height 17
type textarea "Office to home (FA + Observation)"
click at [160, 272] on input "Submit" at bounding box center [158, 273] width 39 height 17
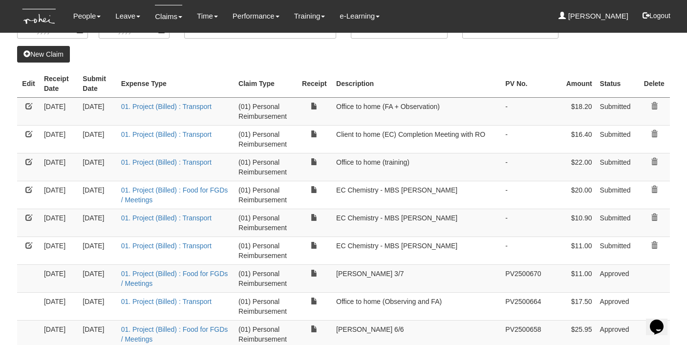
click at [63, 85] on th "Receipt Date" at bounding box center [59, 84] width 39 height 28
select select "50"
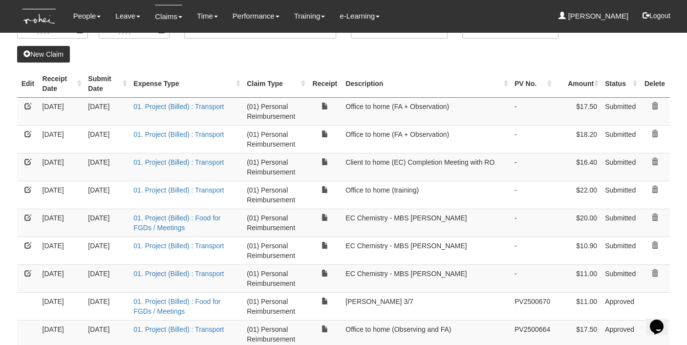
click at [79, 84] on th "Receipt Date" at bounding box center [62, 84] width 46 height 28
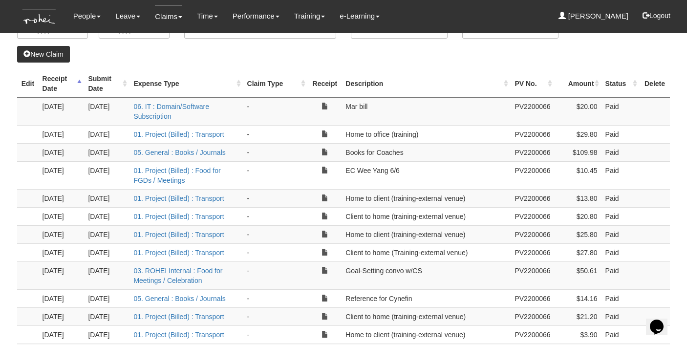
click at [79, 84] on th "Receipt Date" at bounding box center [62, 84] width 46 height 28
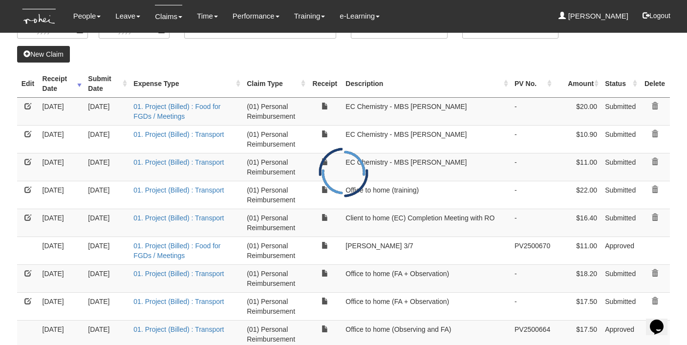
click at [56, 53] on link "New Claim" at bounding box center [43, 54] width 53 height 17
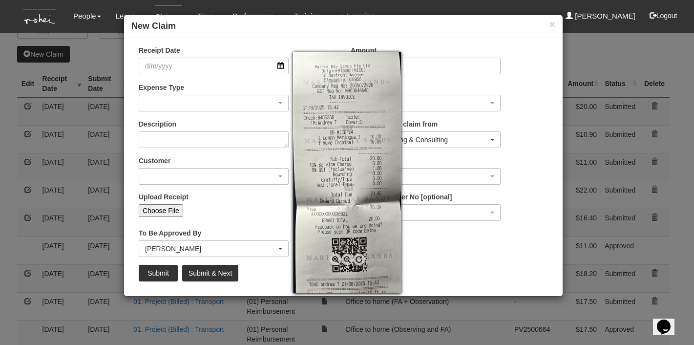
click at [170, 65] on div at bounding box center [347, 172] width 694 height 345
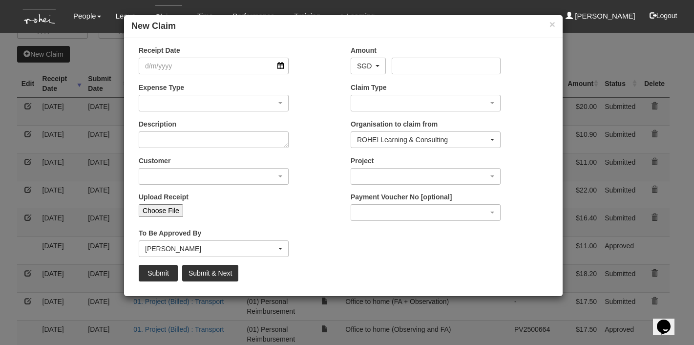
click at [166, 208] on input "Choose File" at bounding box center [161, 210] width 44 height 13
type input "C:\fakepath\Screenshot [DATE] 10.25.58 AM.png"
type input "Choose Another File"
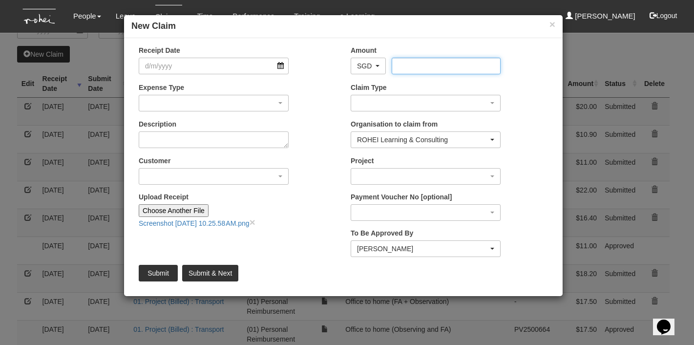
click at [429, 66] on input "Amount" at bounding box center [446, 66] width 108 height 17
type input "22.8"
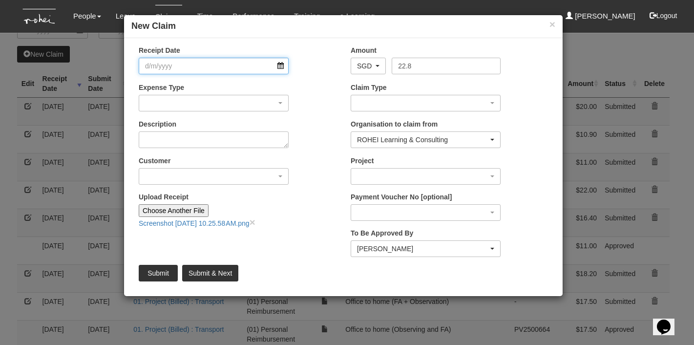
click at [258, 69] on input "Receipt Date" at bounding box center [214, 66] width 150 height 17
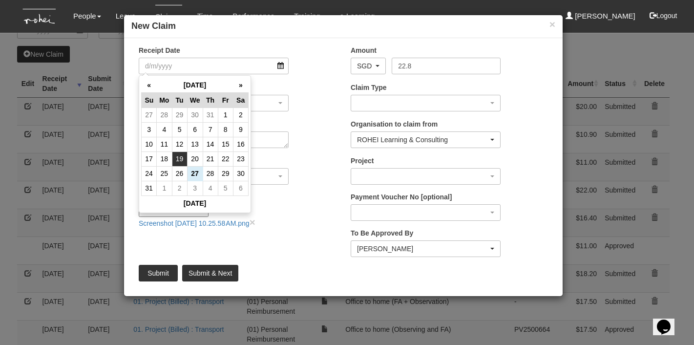
click at [182, 153] on td "19" at bounding box center [179, 158] width 15 height 15
type input "[DATE]"
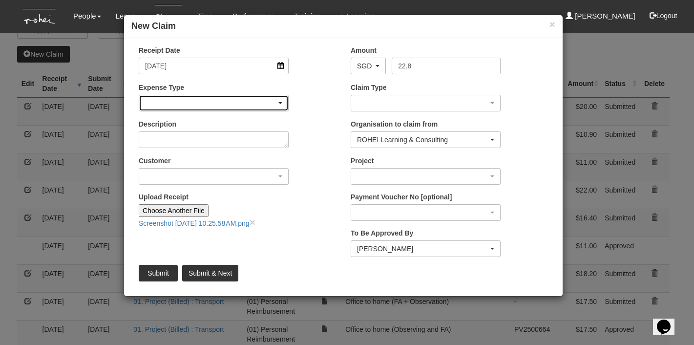
click at [226, 103] on div "button" at bounding box center [213, 103] width 149 height 16
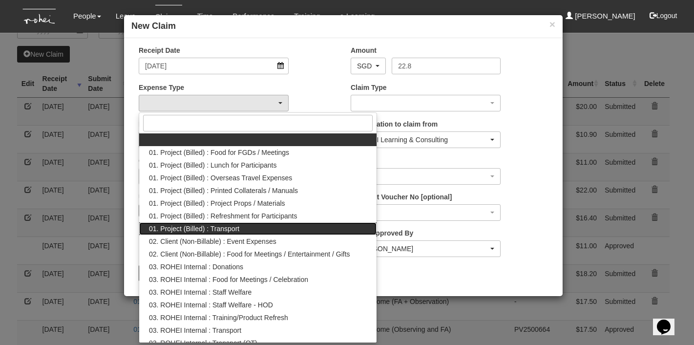
click at [248, 227] on link "01. Project (Billed) : Transport" at bounding box center [257, 228] width 237 height 13
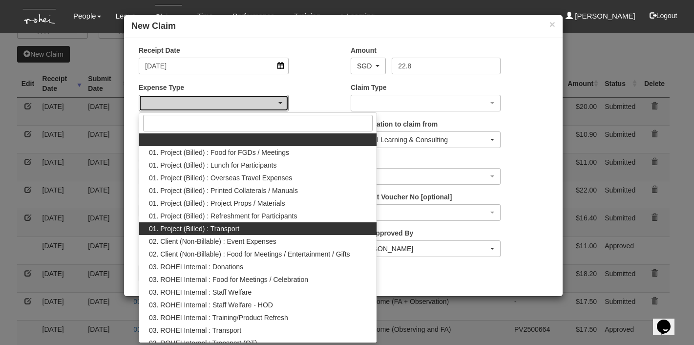
select select "135"
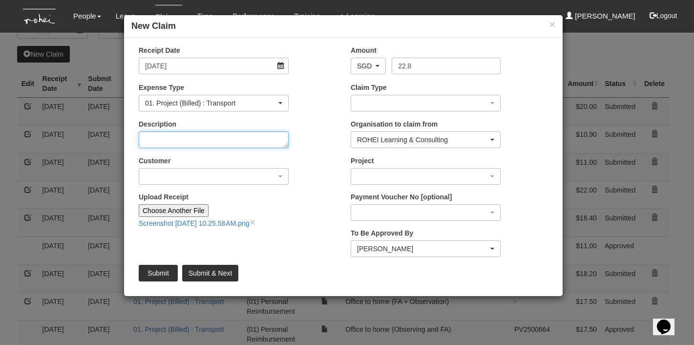
click at [236, 136] on textarea "Description" at bounding box center [214, 139] width 150 height 17
type textarea "Office to home (training)"
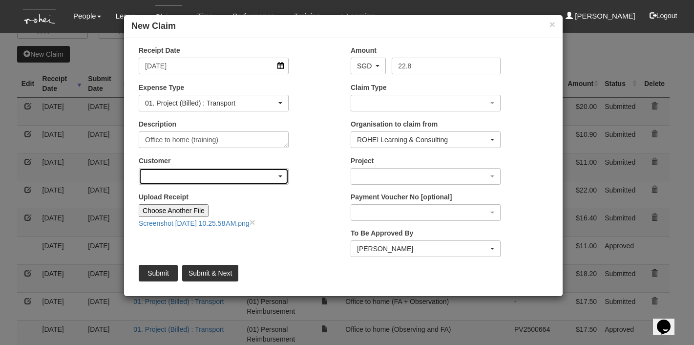
click at [282, 179] on div "button" at bounding box center [213, 177] width 149 height 16
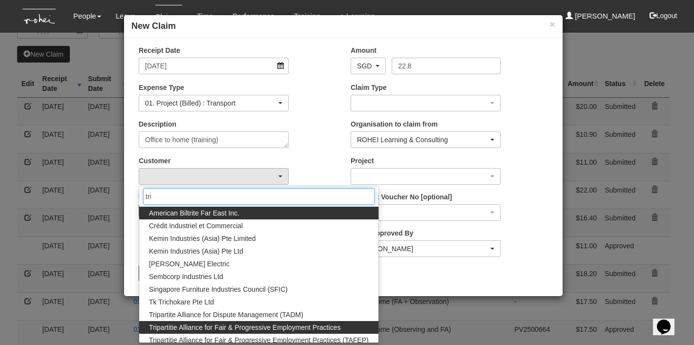
type input "tri"
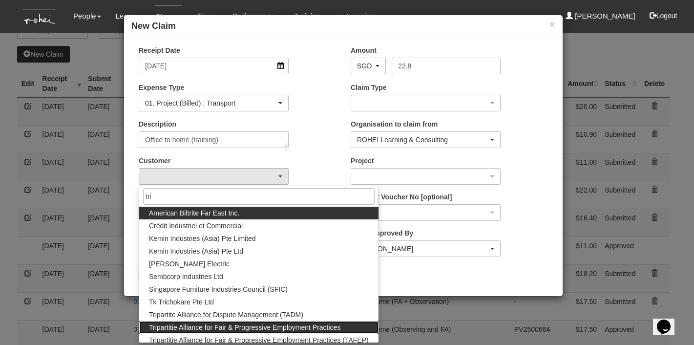
click at [343, 326] on link "Tripartitie Alliance for Fair & Progressive Employment Practices" at bounding box center [258, 327] width 239 height 13
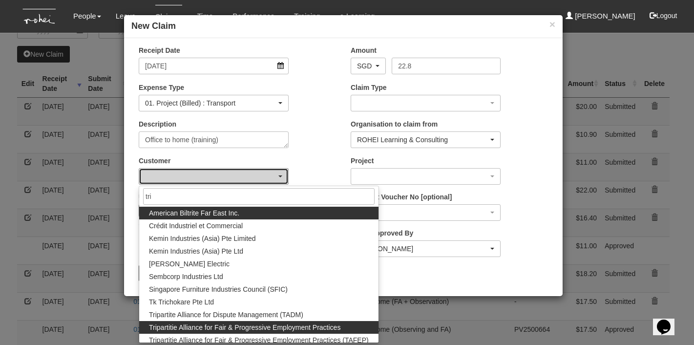
select select "159"
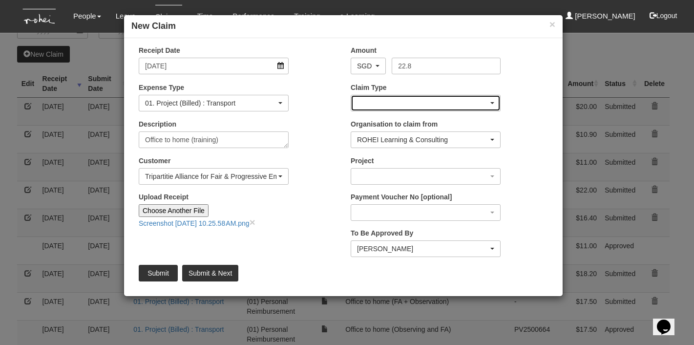
click at [422, 101] on div "button" at bounding box center [425, 103] width 149 height 16
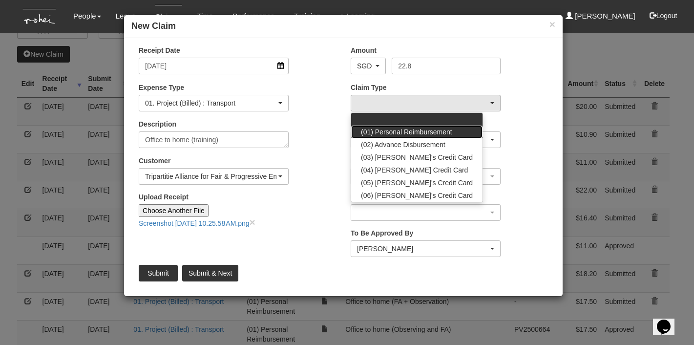
click at [422, 129] on span "(01) Personal Reimbursement" at bounding box center [406, 132] width 91 height 10
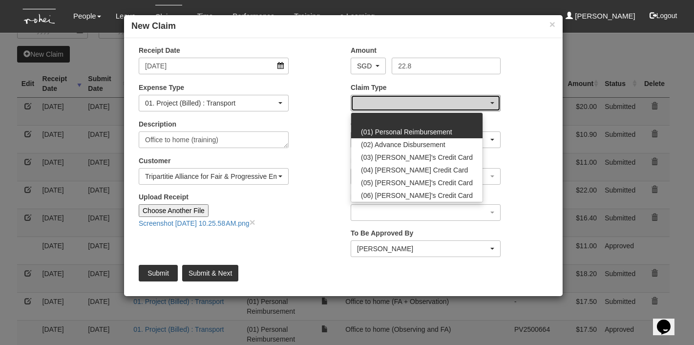
select select "14"
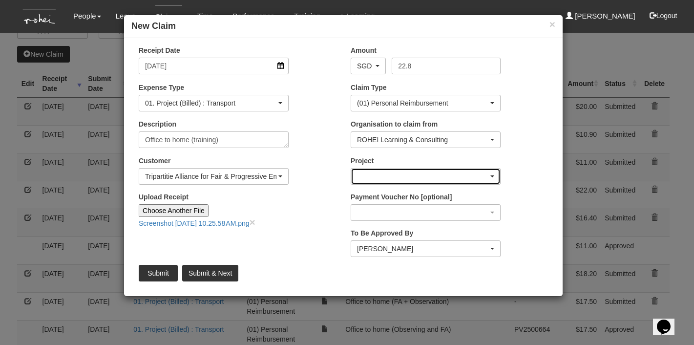
click at [439, 174] on div "button" at bounding box center [425, 177] width 149 height 16
click at [441, 174] on div "button" at bounding box center [425, 177] width 149 height 16
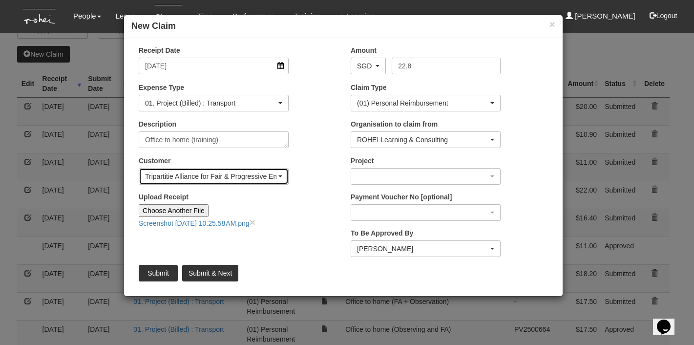
click at [283, 175] on div "Tripartitie Alliance for Fair & Progressive Employment Practices" at bounding box center [213, 177] width 149 height 16
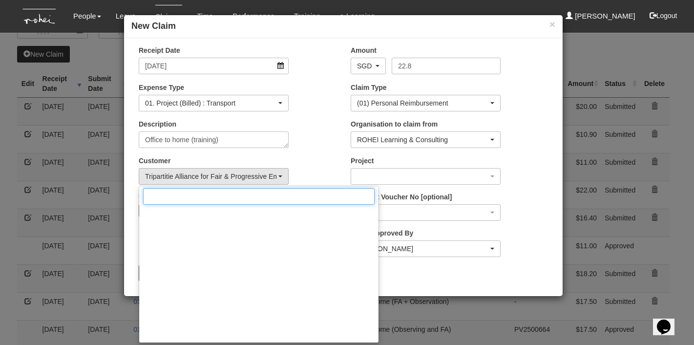
scroll to position [9743, 0]
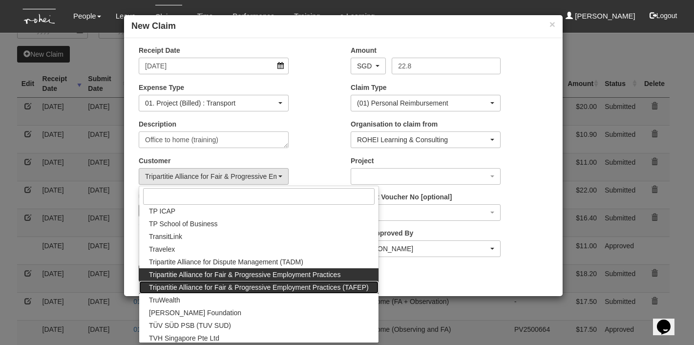
click at [292, 288] on span "Tripartitie Alliance for Fair & Progressive Employment Practices (TAFEP)" at bounding box center [259, 287] width 220 height 10
select select "753"
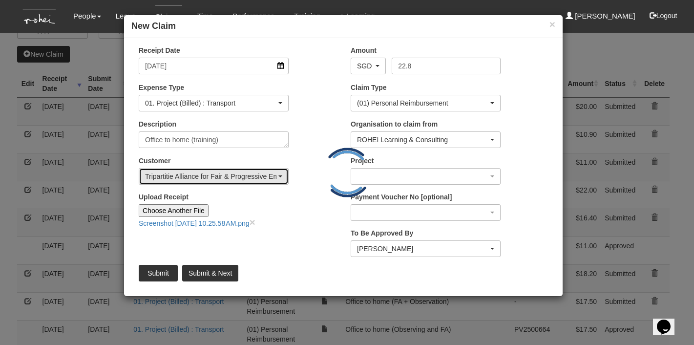
scroll to position [0, 0]
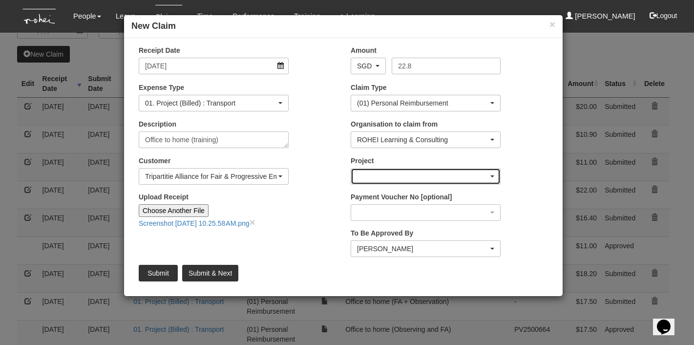
click at [488, 173] on div "button" at bounding box center [425, 177] width 149 height 16
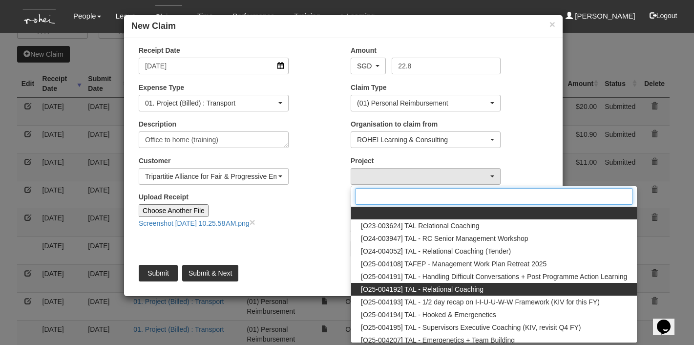
scroll to position [4, 0]
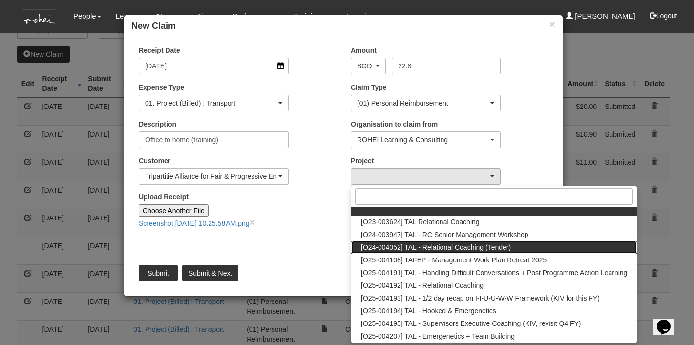
click at [493, 247] on span "[O24-004052] TAL - Relational Coaching (Tender)" at bounding box center [436, 247] width 150 height 10
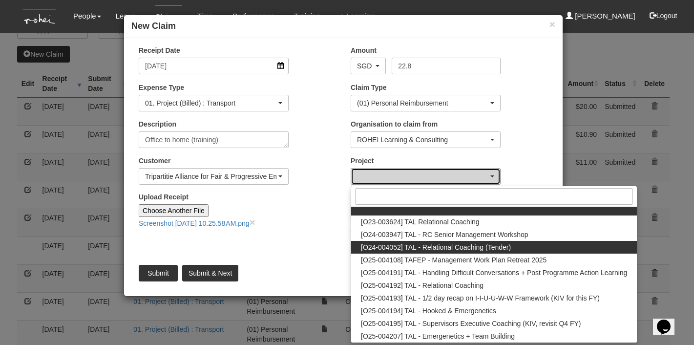
select select "2681"
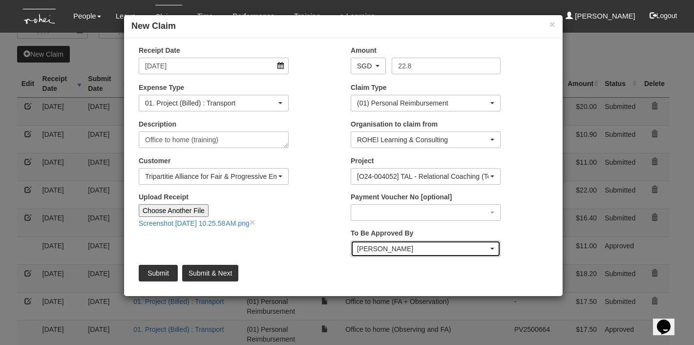
click at [436, 247] on div "[PERSON_NAME]" at bounding box center [422, 249] width 131 height 10
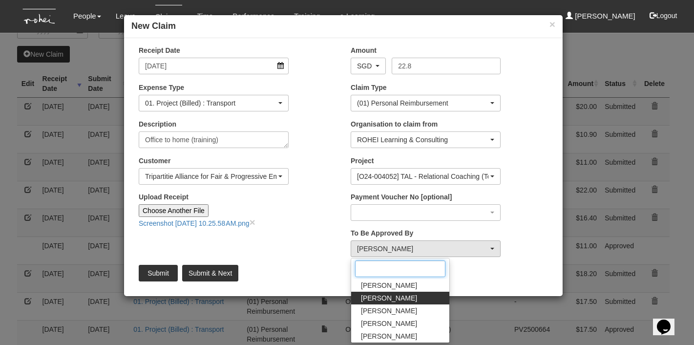
scroll to position [0, 0]
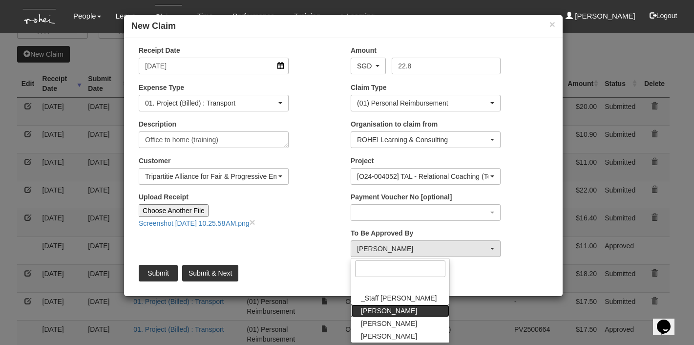
click at [388, 309] on link "[PERSON_NAME]" at bounding box center [400, 310] width 98 height 13
select select "bab5243c-beed-41fc-b362-49a7e6e66dc1"
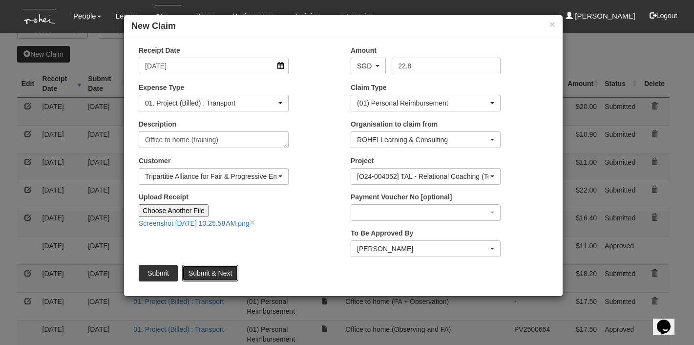
click at [211, 269] on input "Submit & Next" at bounding box center [210, 273] width 56 height 17
type input "Choose File"
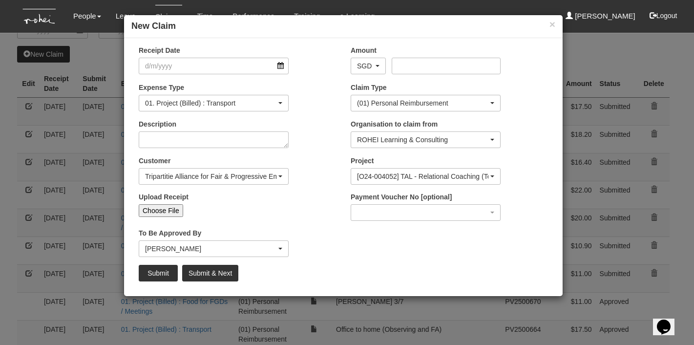
click at [157, 209] on input "Choose File" at bounding box center [161, 210] width 44 height 13
type input "C:\fakepath\Screenshot [DATE] 10.26.15 AM.png"
type input "Choose Another File"
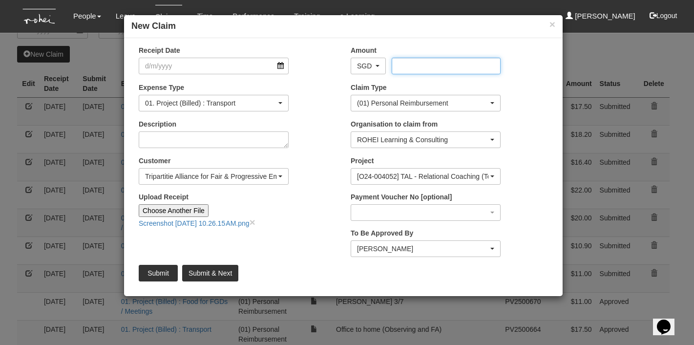
click at [425, 64] on input "Amount" at bounding box center [446, 66] width 108 height 17
type input "12.8"
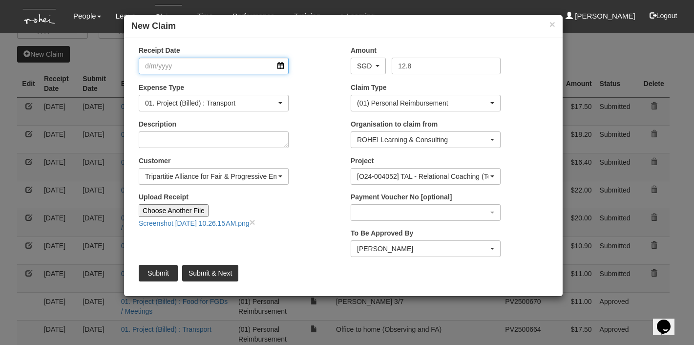
click at [248, 67] on input "Receipt Date" at bounding box center [214, 66] width 150 height 17
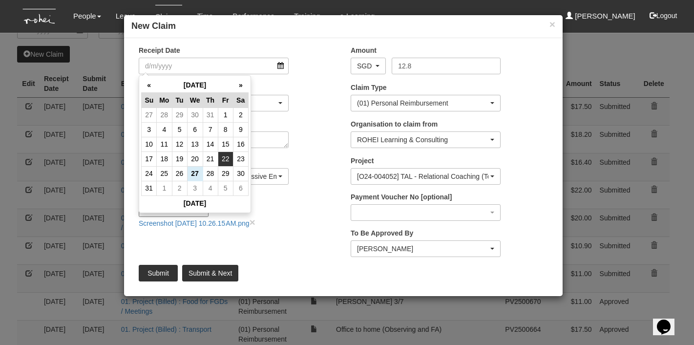
click at [226, 157] on td "22" at bounding box center [225, 158] width 15 height 15
type input "[DATE]"
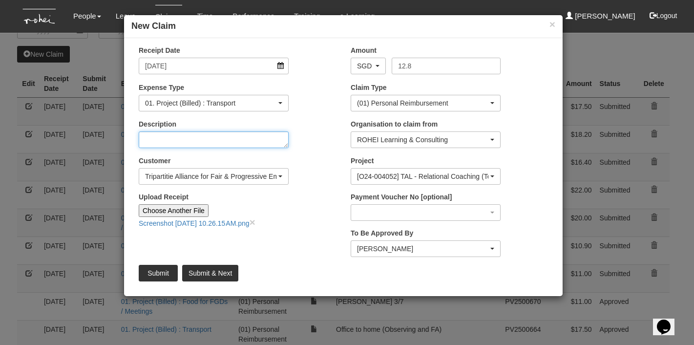
click at [233, 140] on textarea "Description" at bounding box center [214, 139] width 150 height 17
type textarea "Home to client (debrief meeting)"
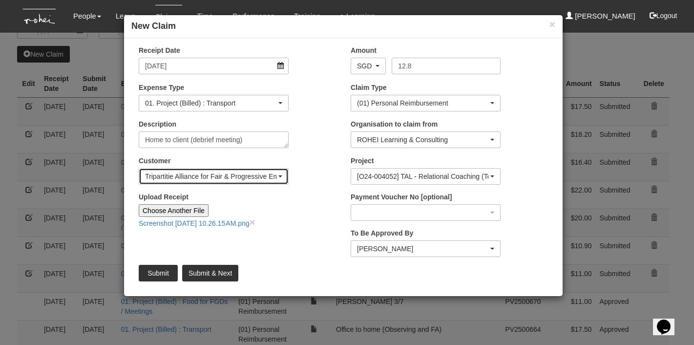
click at [281, 175] on span "button" at bounding box center [280, 176] width 4 height 2
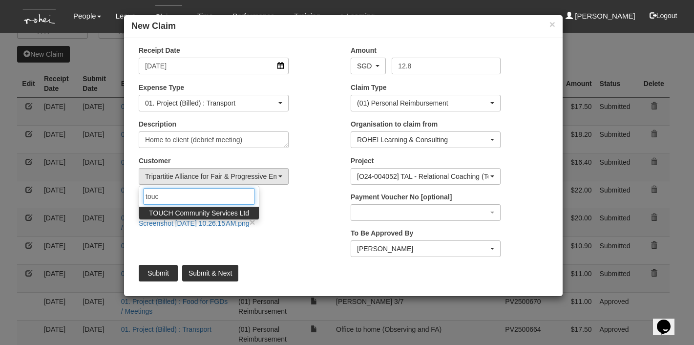
type input "touc"
click at [237, 212] on span "TOUCH Community Services Ltd" at bounding box center [199, 213] width 100 height 10
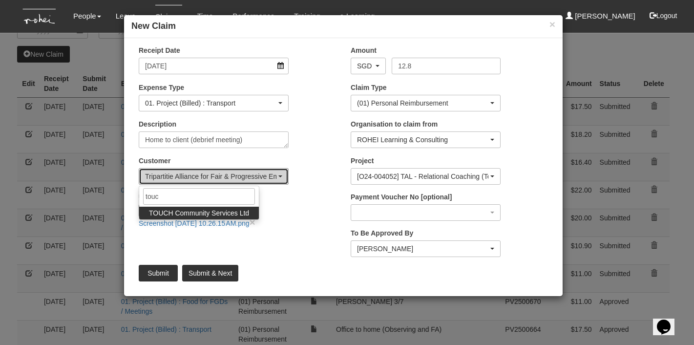
select select "893"
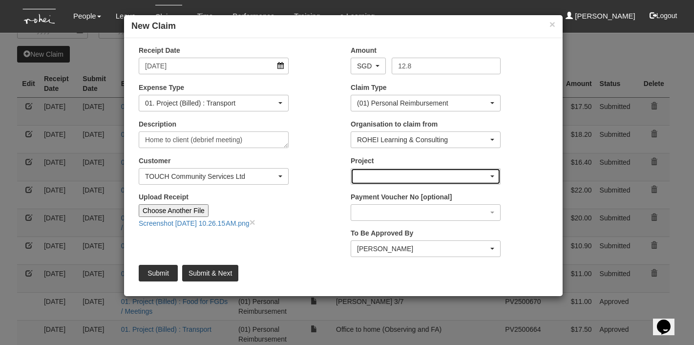
click at [465, 173] on div "button" at bounding box center [425, 177] width 149 height 16
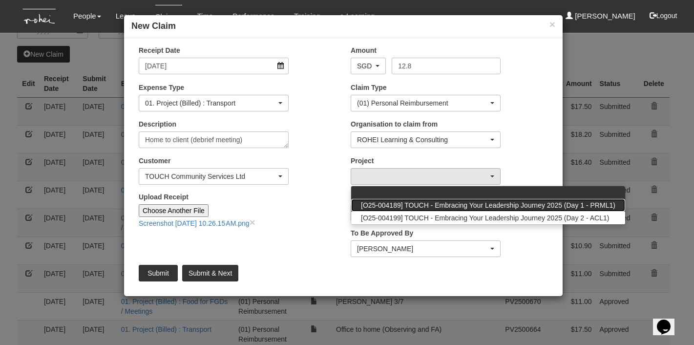
click at [453, 204] on span "[O25-004189] TOUCH - Embracing Your Leadership Journey 2025 (Day 1 - PRML1)" at bounding box center [488, 205] width 255 height 10
select select "2810"
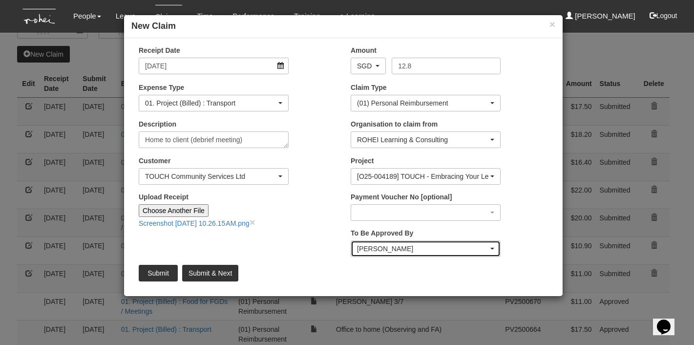
click at [444, 251] on div "[PERSON_NAME]" at bounding box center [422, 249] width 131 height 10
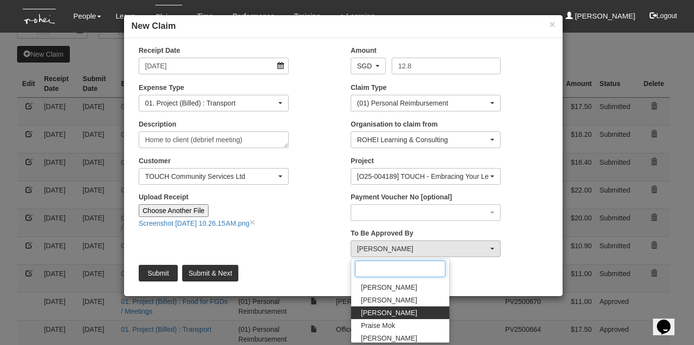
scroll to position [163, 0]
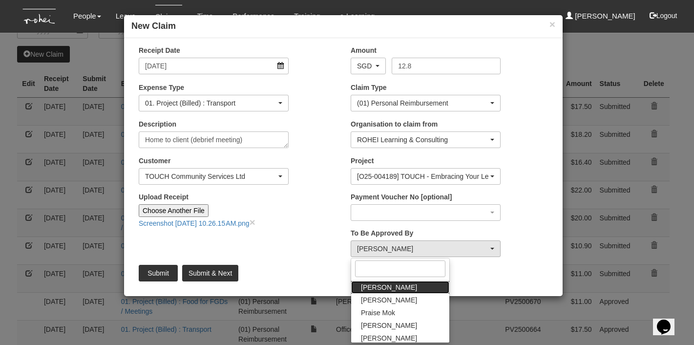
click at [404, 287] on link "[PERSON_NAME]" at bounding box center [400, 287] width 98 height 13
select select "34494e3c-fa1c-4f5c-8164-1b5a8a5feac6"
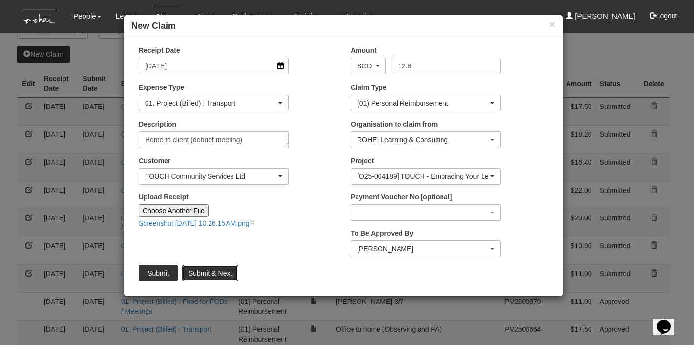
click at [204, 272] on input "Submit & Next" at bounding box center [210, 273] width 56 height 17
type input "Choose File"
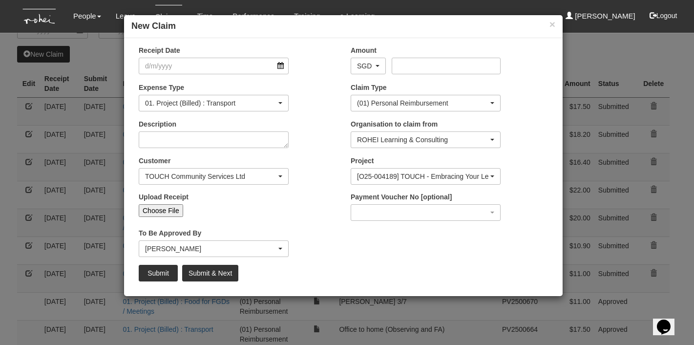
click at [168, 209] on input "Choose File" at bounding box center [161, 210] width 44 height 13
select select "50"
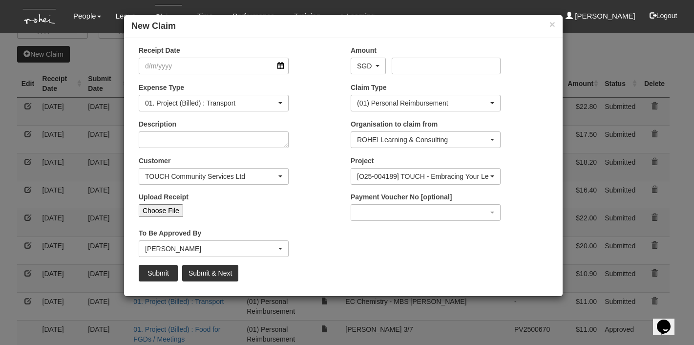
type input "C:\fakepath\Screenshot [DATE] 10.26.33 AM.png"
type input "Choose Another File"
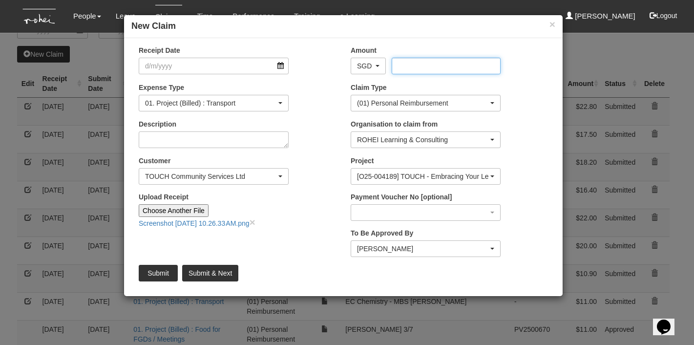
click at [441, 65] on input "Amount" at bounding box center [446, 66] width 108 height 17
type input "12.9"
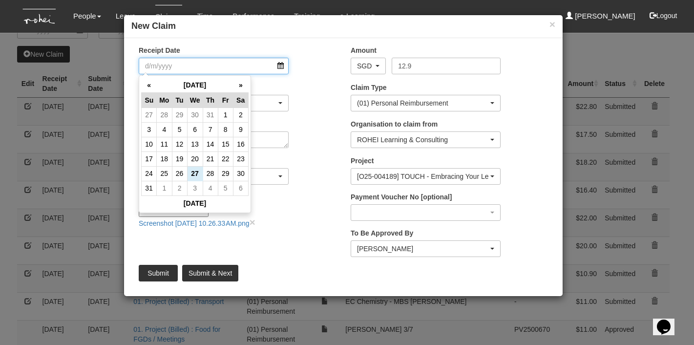
click at [210, 66] on input "Receipt Date" at bounding box center [214, 66] width 150 height 17
click at [225, 155] on td "22" at bounding box center [225, 158] width 15 height 15
type input "[DATE]"
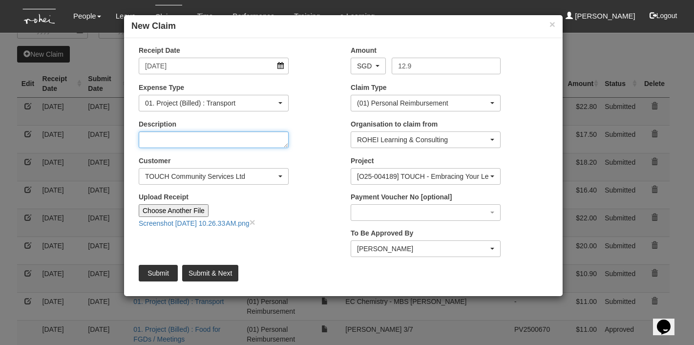
click at [226, 141] on textarea "Description" at bounding box center [214, 139] width 150 height 17
type textarea "Client to home (debrief meeting)"
click at [160, 268] on input "Submit" at bounding box center [158, 273] width 39 height 17
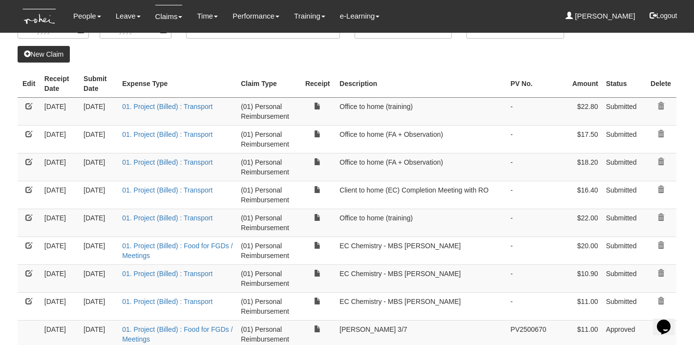
select select "50"
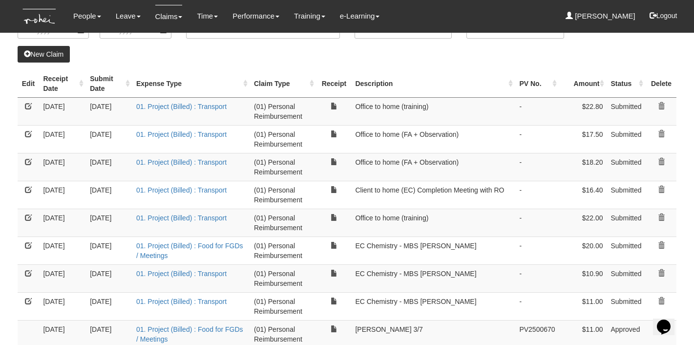
click at [82, 84] on th "Receipt Date" at bounding box center [62, 84] width 47 height 28
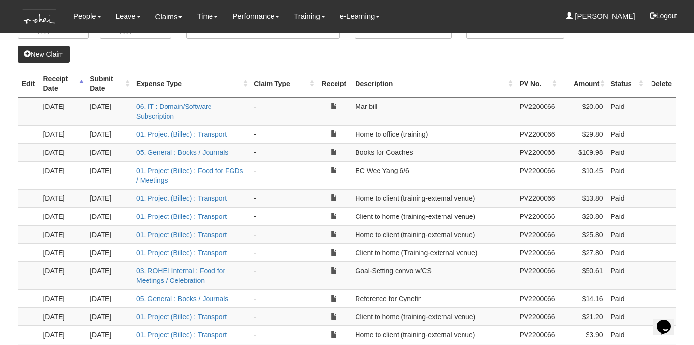
click at [82, 84] on th "Receipt Date" at bounding box center [62, 84] width 47 height 28
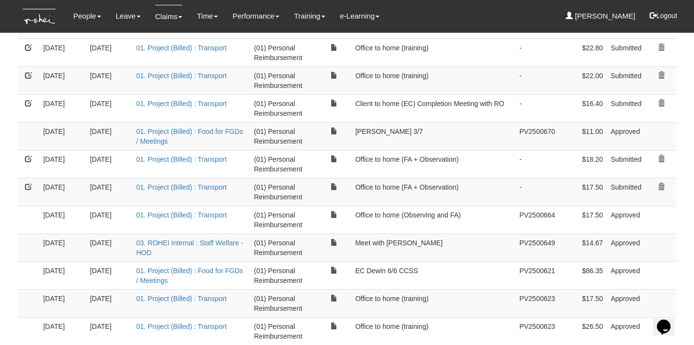
scroll to position [239, 0]
click at [660, 182] on link at bounding box center [661, 185] width 7 height 7
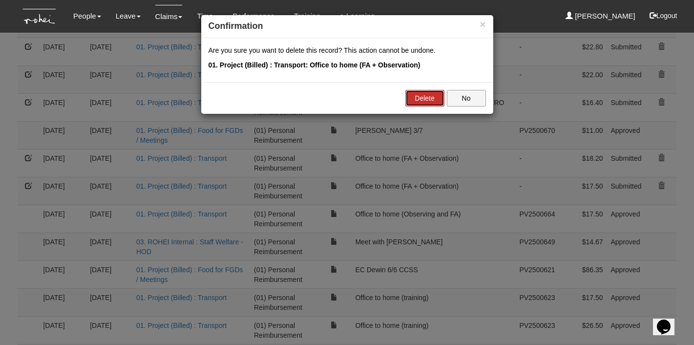
click at [433, 97] on link "Delete" at bounding box center [424, 98] width 39 height 17
select select "50"
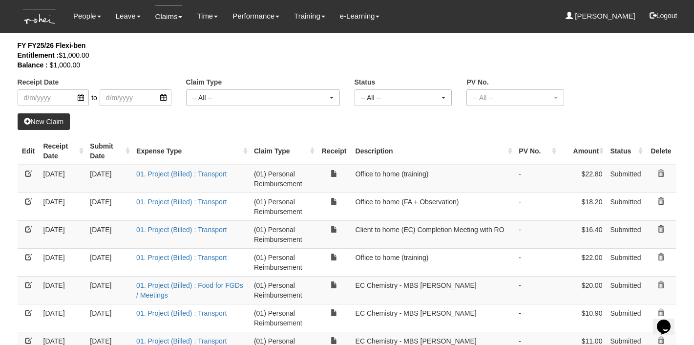
scroll to position [0, 0]
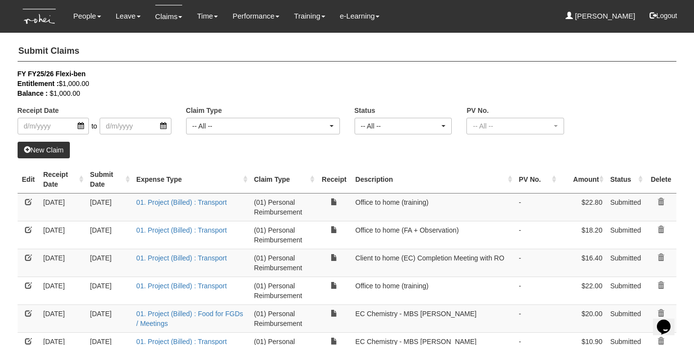
click at [81, 180] on th "Receipt Date" at bounding box center [63, 180] width 47 height 28
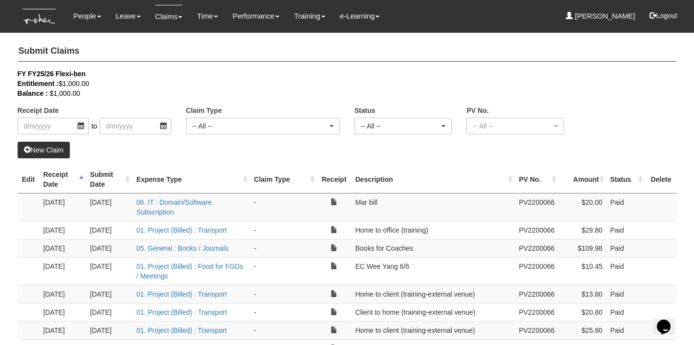
click at [81, 180] on th "Receipt Date" at bounding box center [63, 180] width 47 height 28
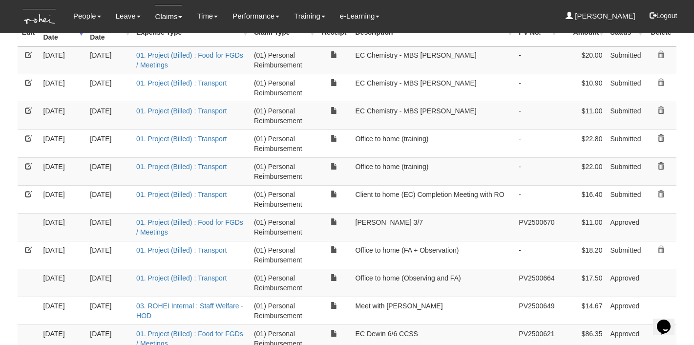
scroll to position [142, 0]
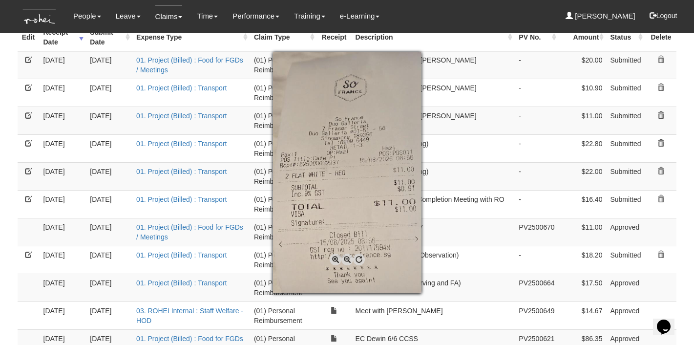
click at [496, 123] on div at bounding box center [347, 172] width 694 height 345
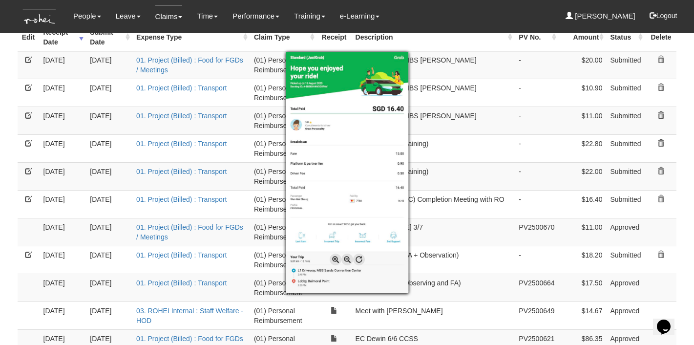
click at [436, 184] on div at bounding box center [347, 172] width 694 height 345
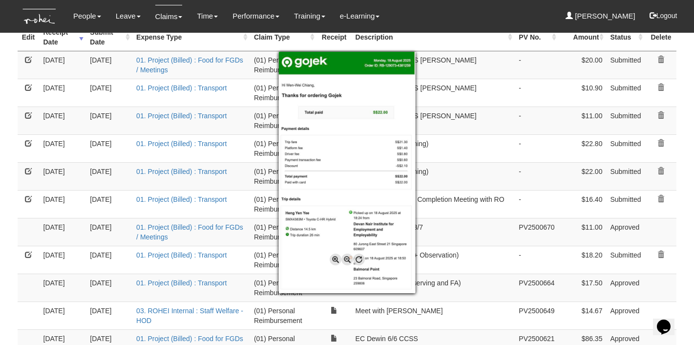
click at [470, 167] on div at bounding box center [347, 172] width 694 height 345
